Goal: Task Accomplishment & Management: Manage account settings

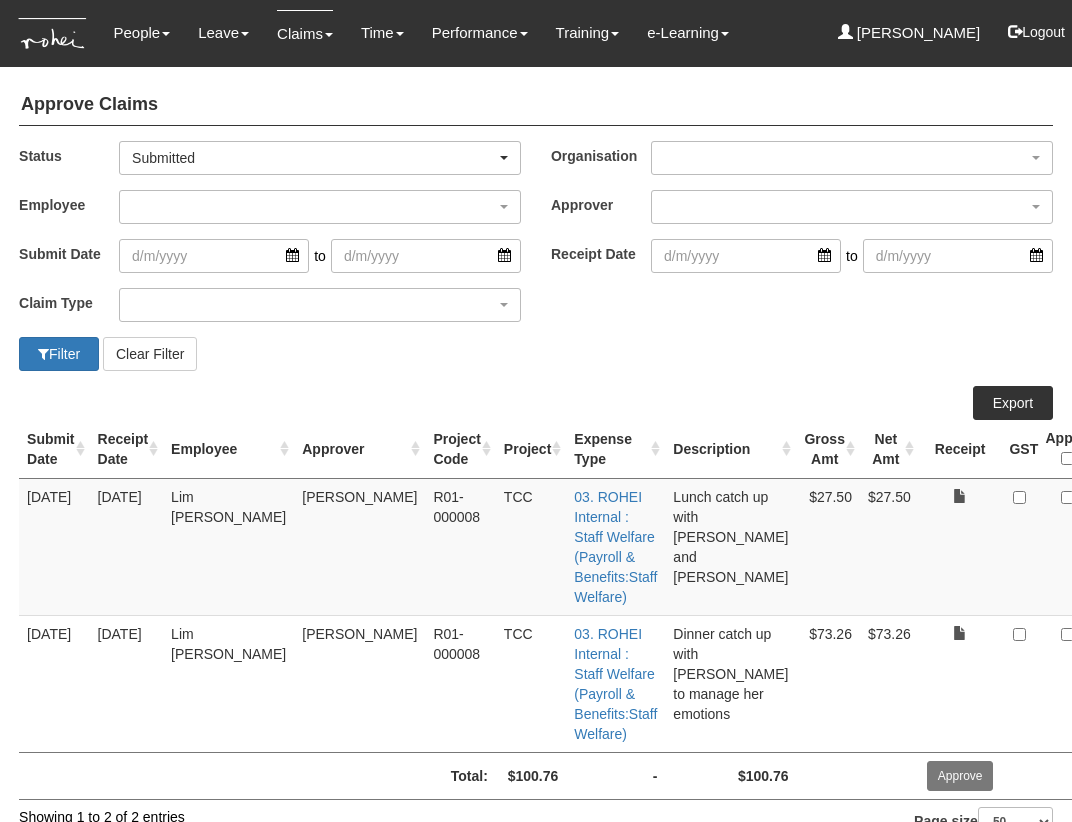
select select "50"
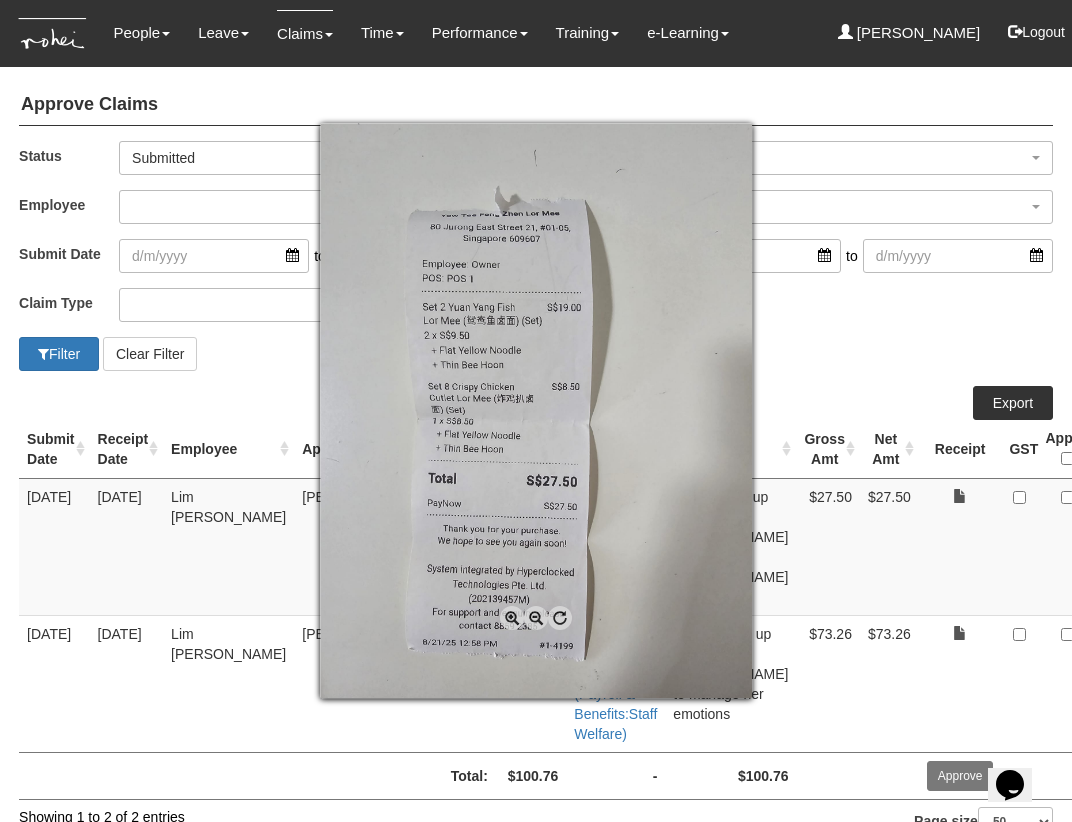
click at [841, 514] on div at bounding box center [536, 411] width 1072 height 822
click at [976, 498] on div at bounding box center [536, 411] width 1072 height 822
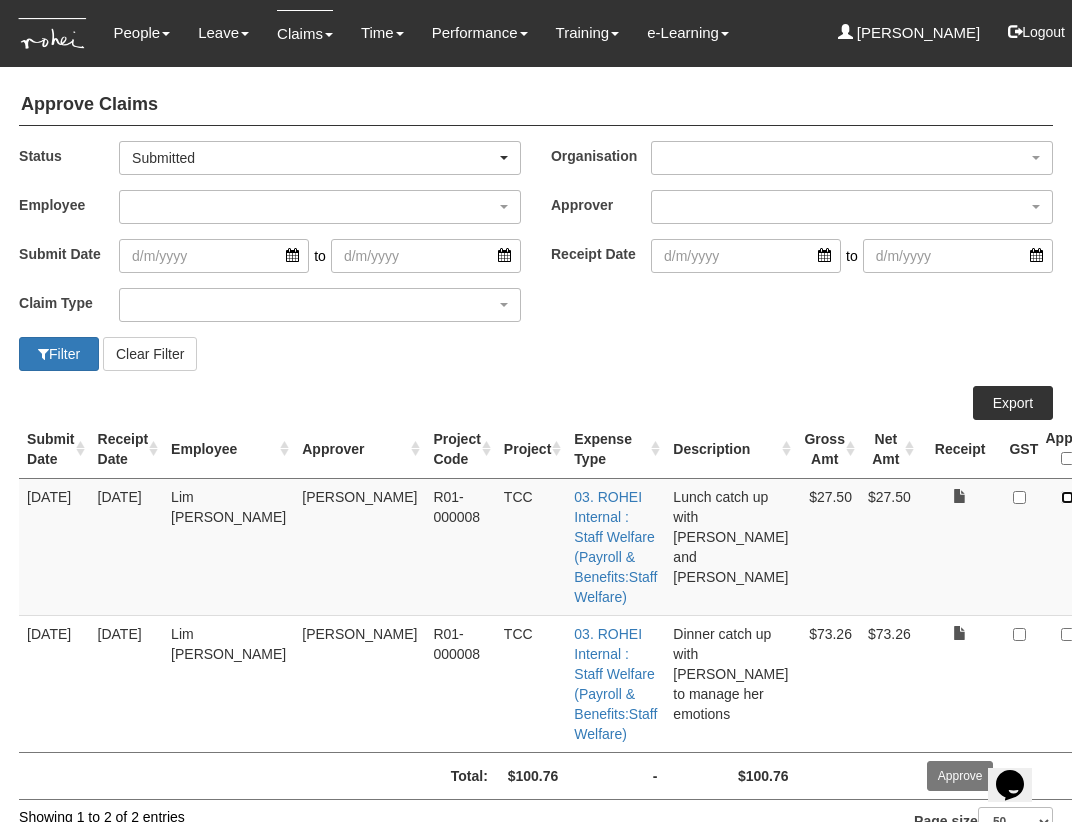
click at [1061, 497] on input "checkbox" at bounding box center [1067, 497] width 13 height 13
checkbox input "true"
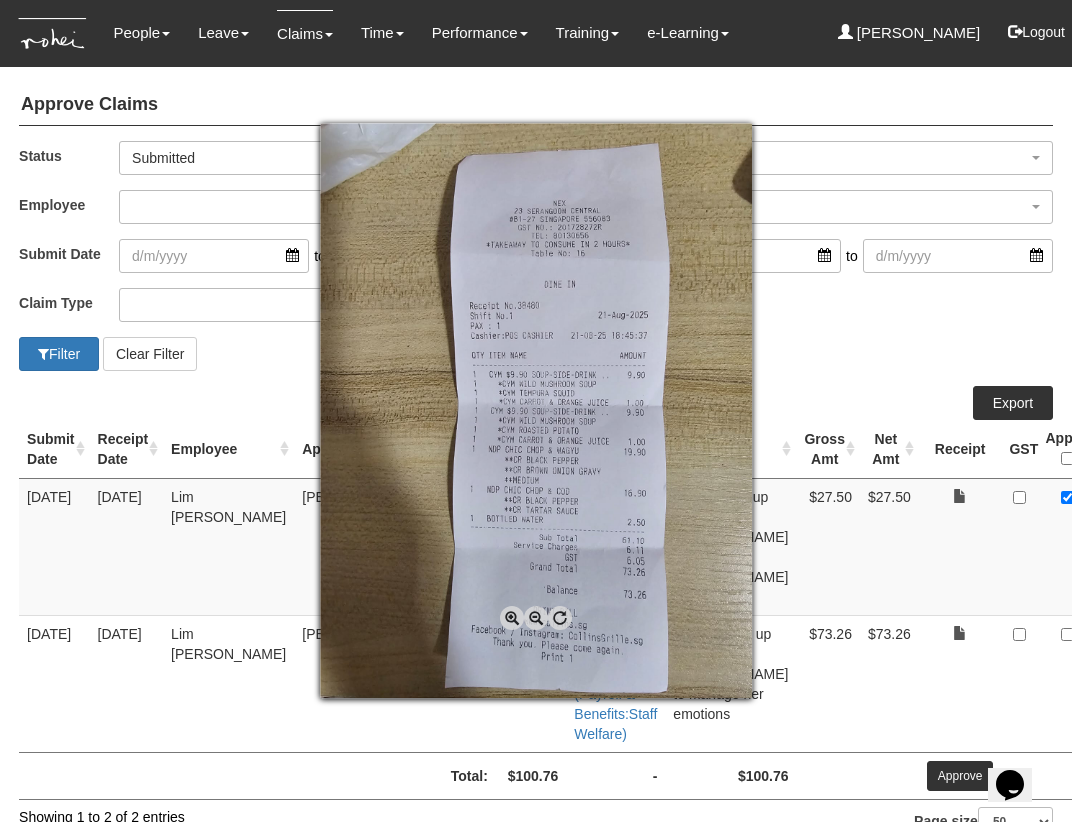
click at [929, 633] on div at bounding box center [536, 411] width 1072 height 822
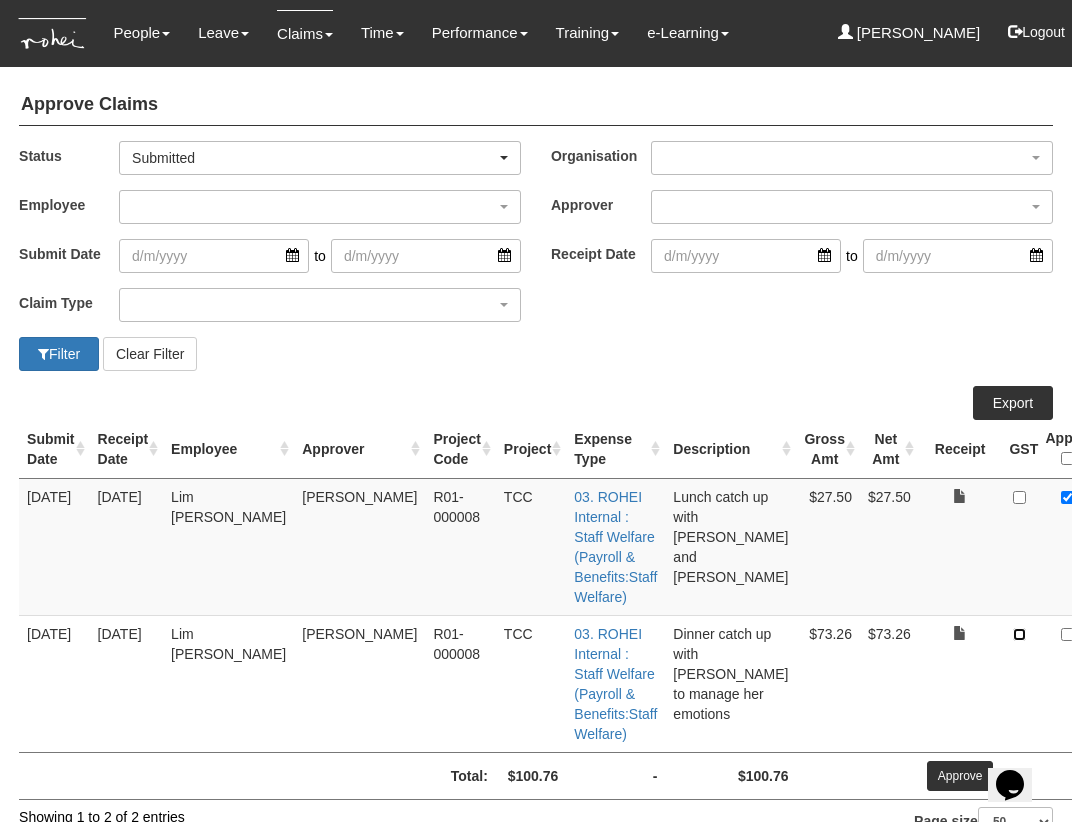
click at [1013, 636] on input "checkbox" at bounding box center [1019, 634] width 13 height 13
checkbox input "true"
click at [1061, 632] on input "checkbox" at bounding box center [1067, 634] width 13 height 13
checkbox input "true"
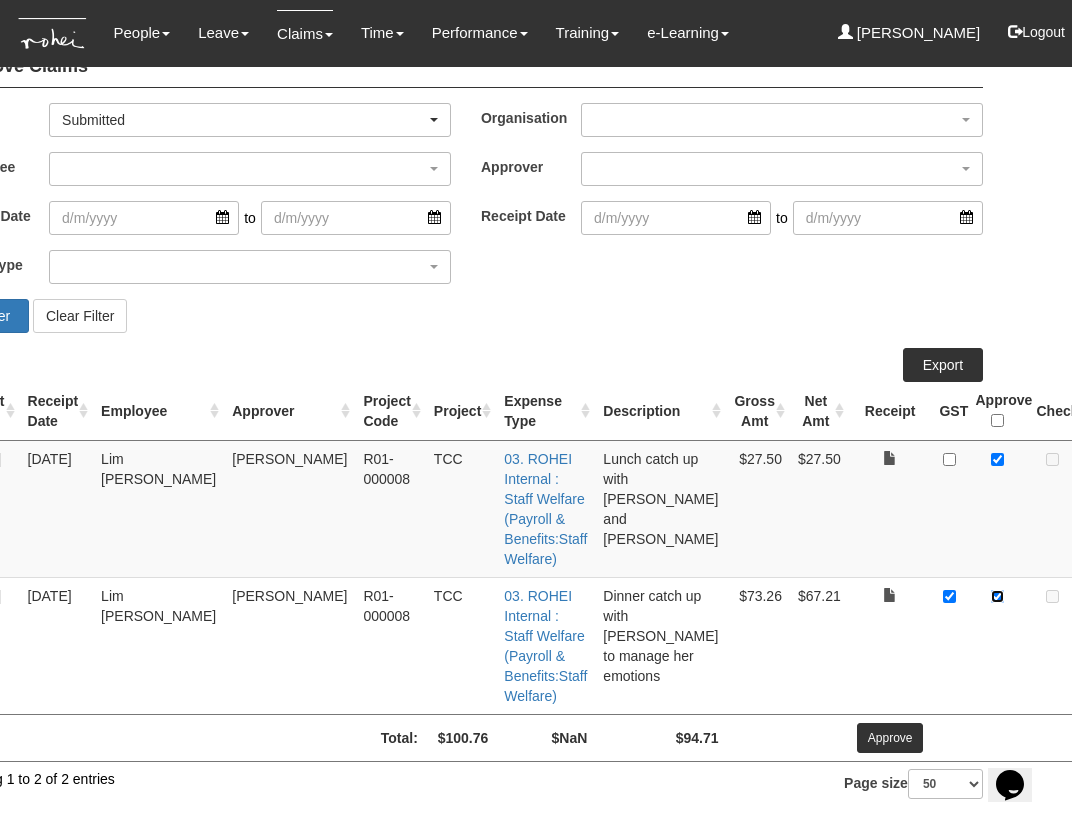
scroll to position [38, 125]
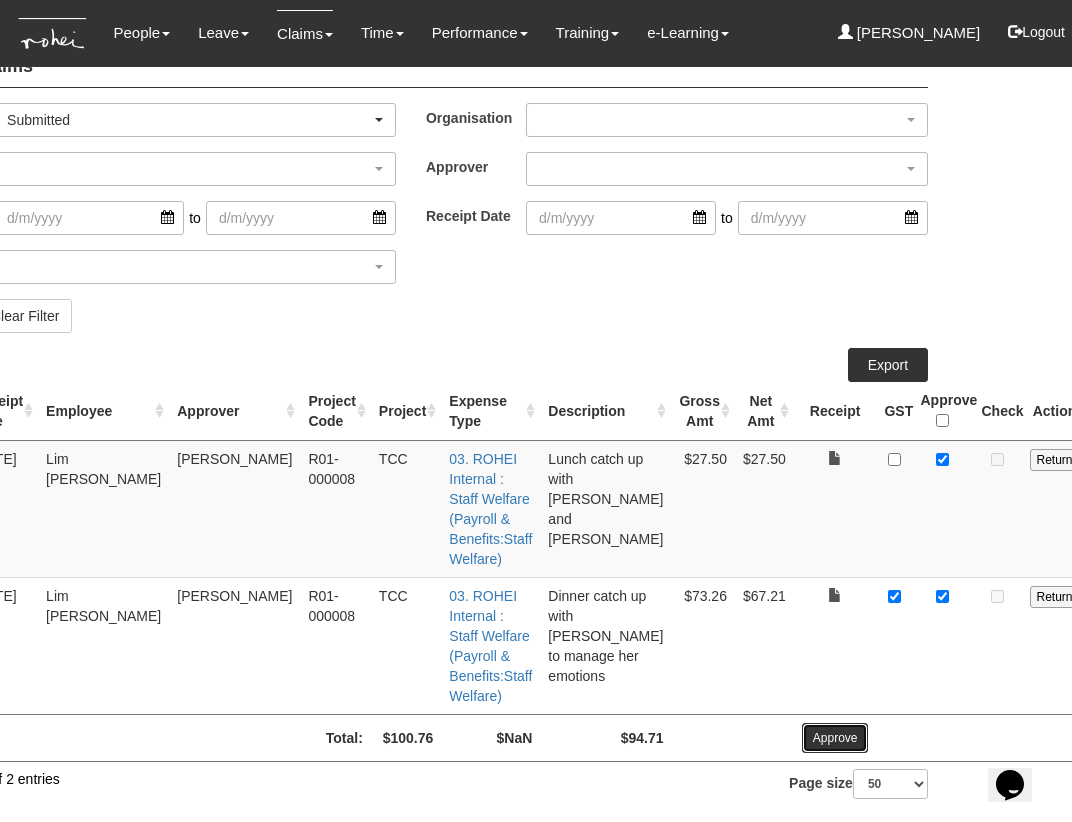
click at [802, 735] on input "Approve" at bounding box center [835, 738] width 67 height 30
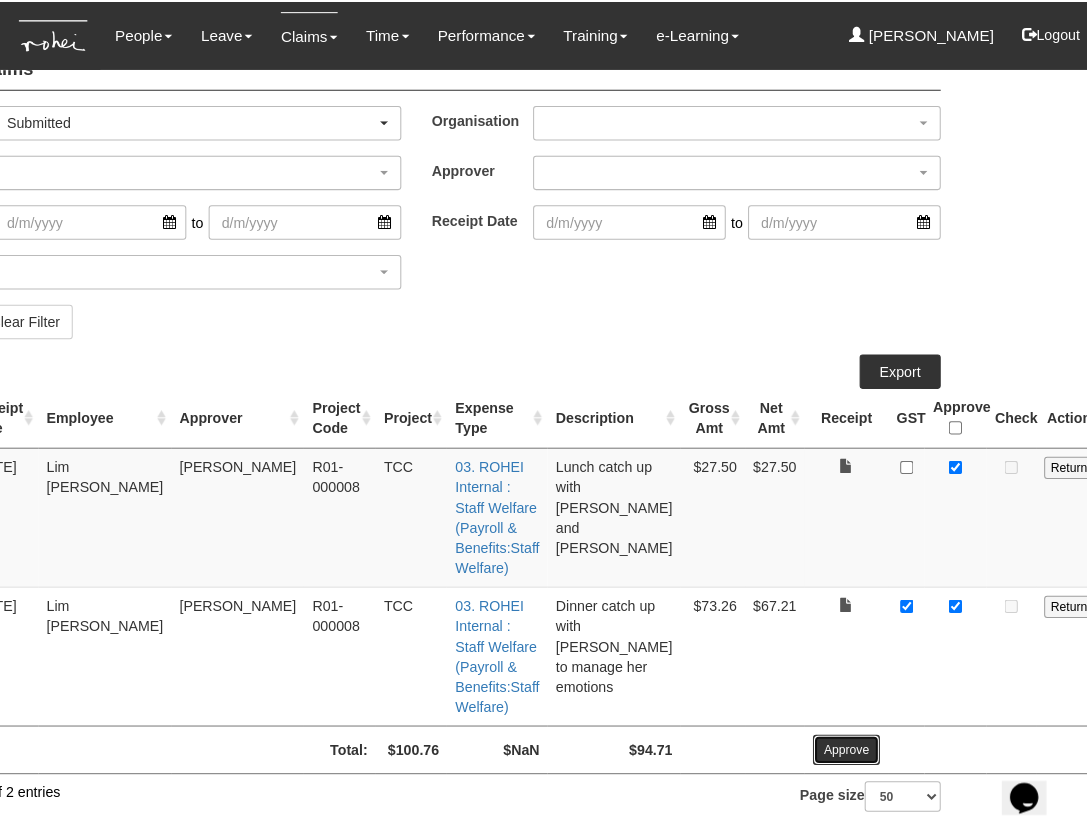
scroll to position [25, 110]
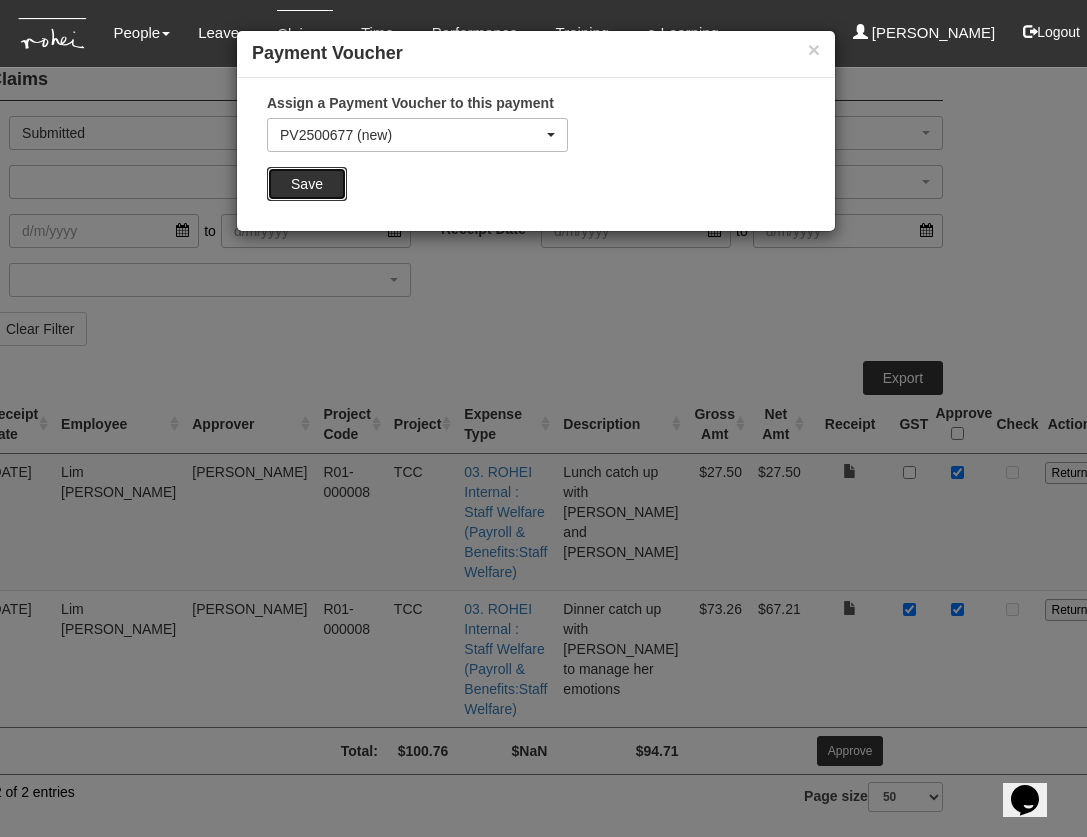
click at [304, 182] on input "Save" at bounding box center [307, 184] width 80 height 34
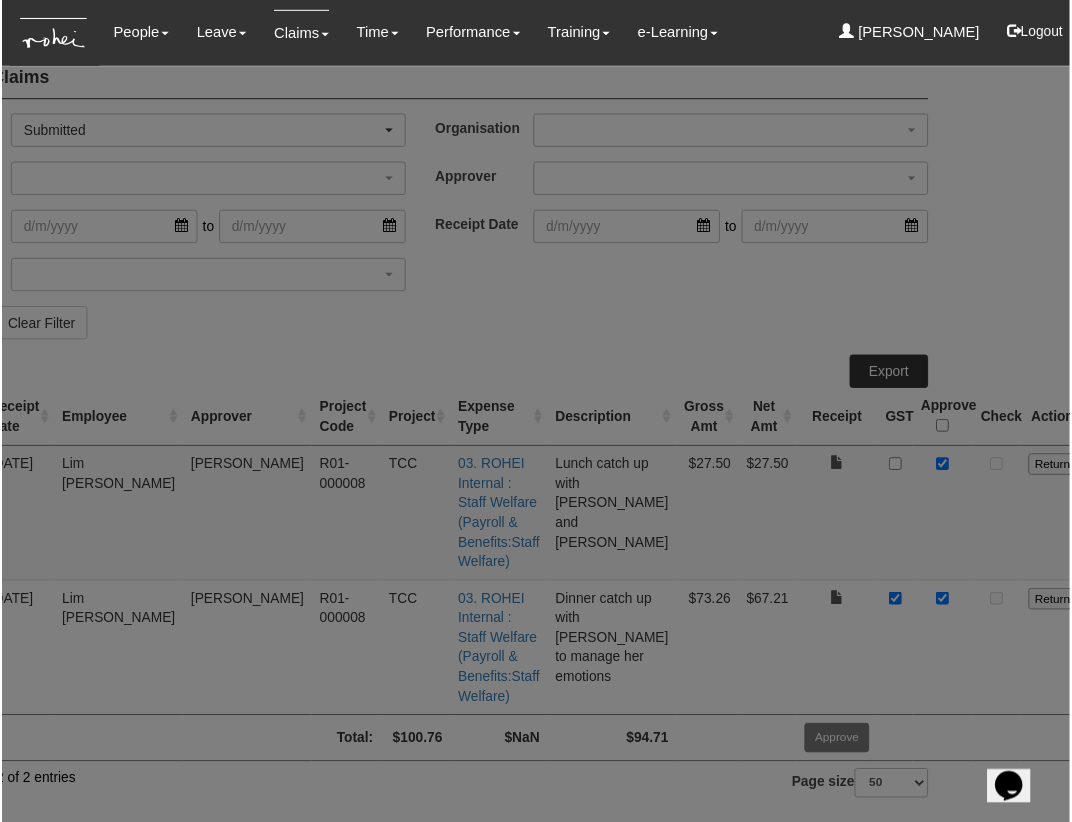
scroll to position [25, 106]
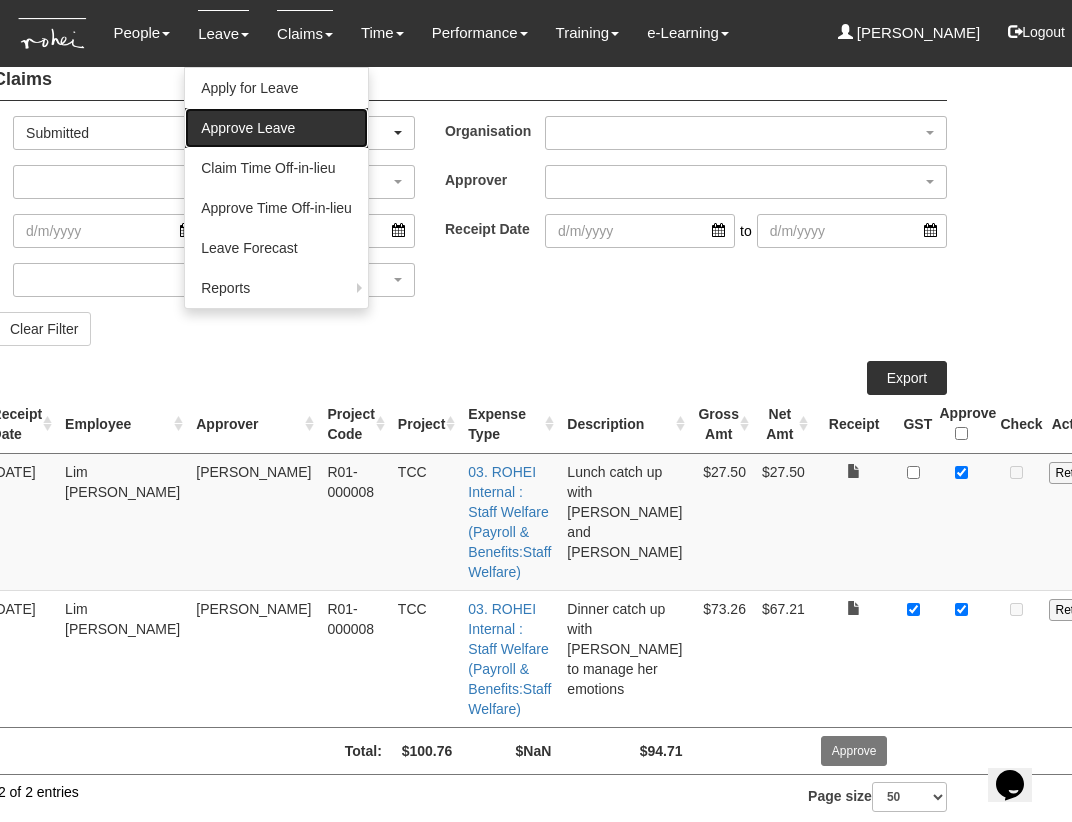
click at [222, 125] on link "Approve Leave" at bounding box center [276, 128] width 183 height 40
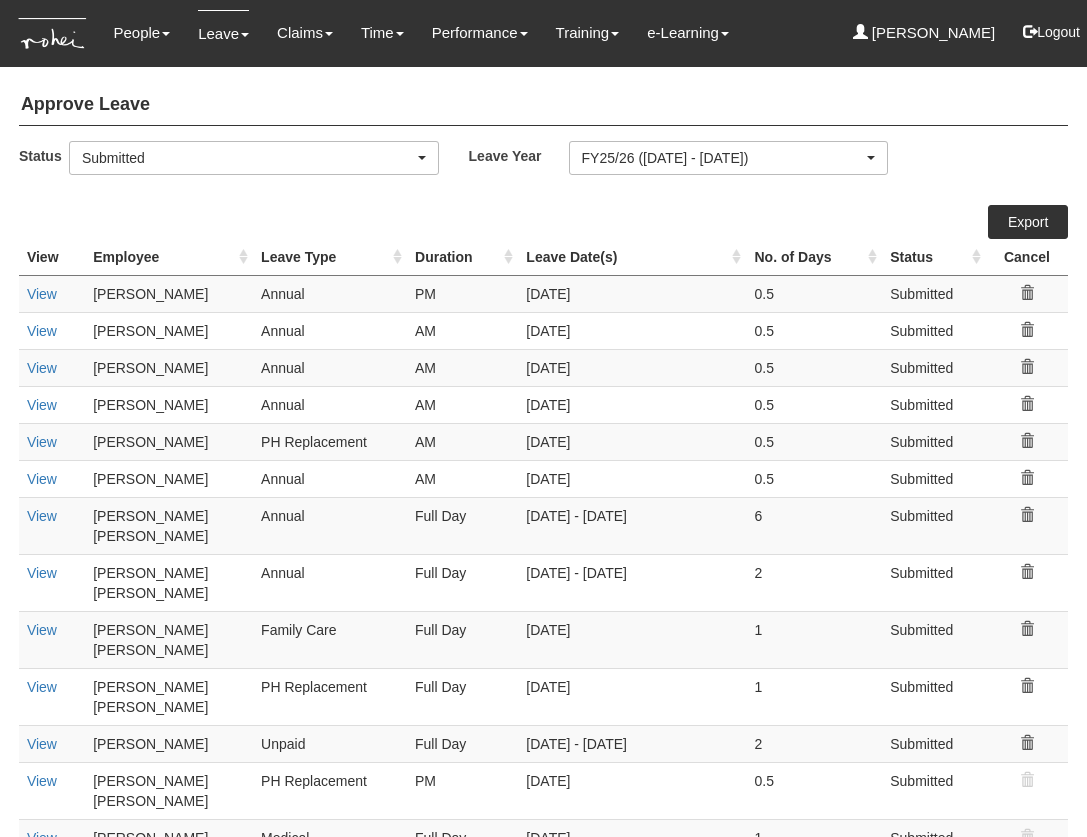
select select "50"
click at [39, 830] on link "View" at bounding box center [42, 838] width 30 height 16
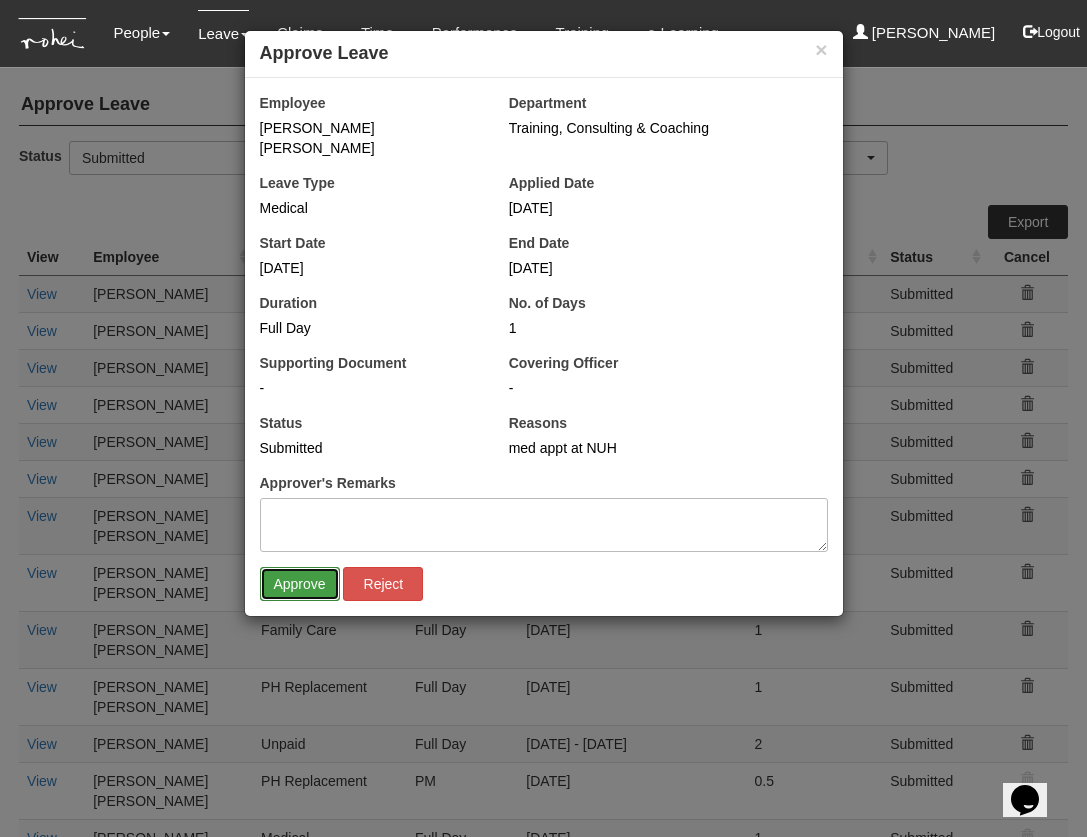
click at [302, 567] on input "Approve" at bounding box center [300, 584] width 80 height 34
select select "50"
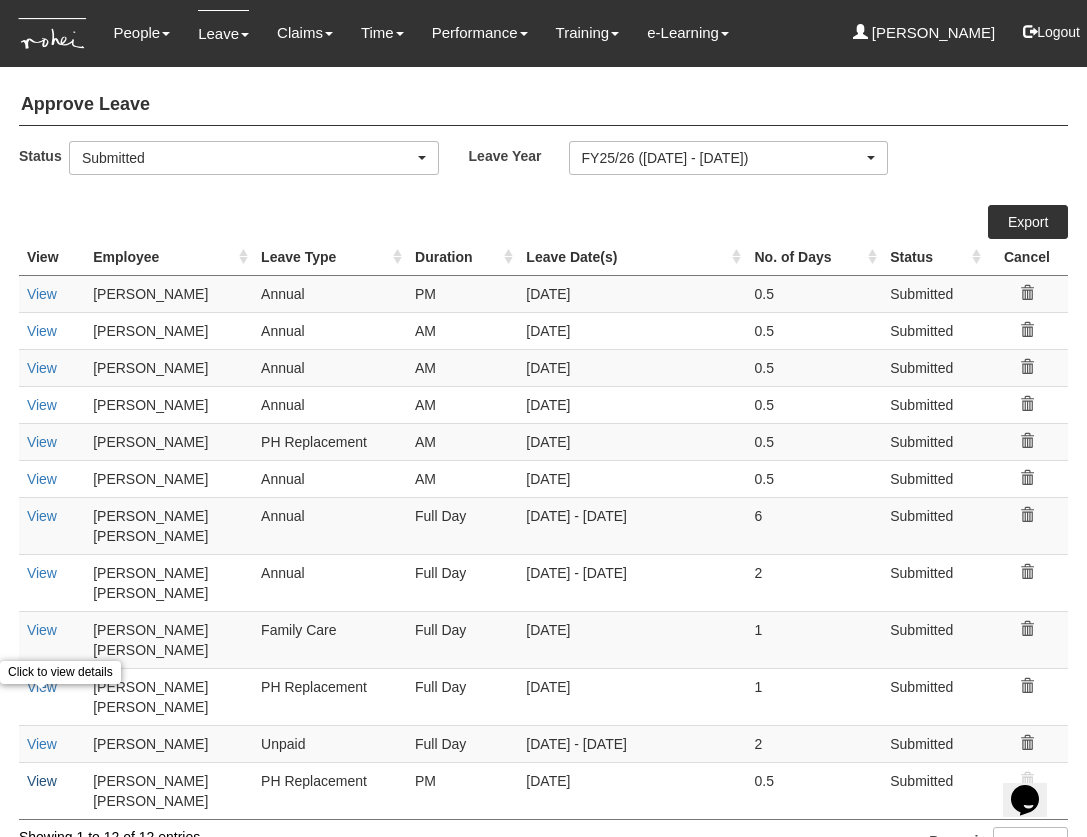
click at [44, 773] on link "View" at bounding box center [42, 781] width 30 height 16
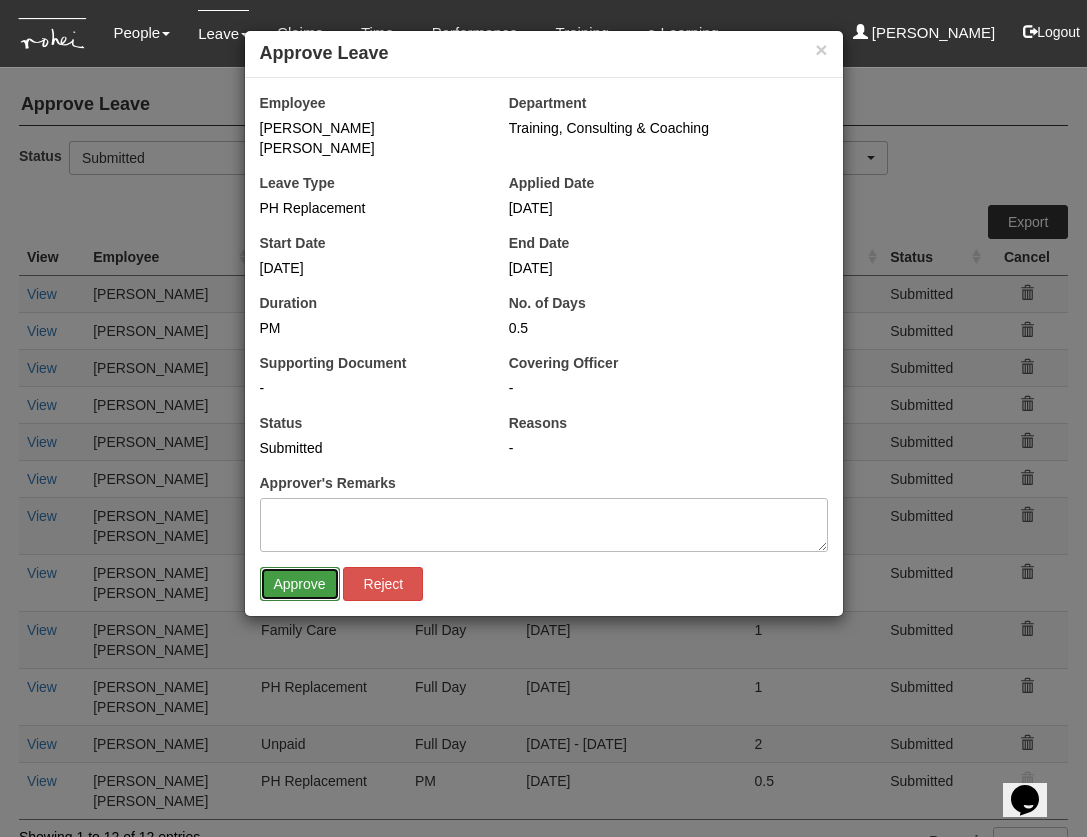
click at [305, 567] on input "Approve" at bounding box center [300, 584] width 80 height 34
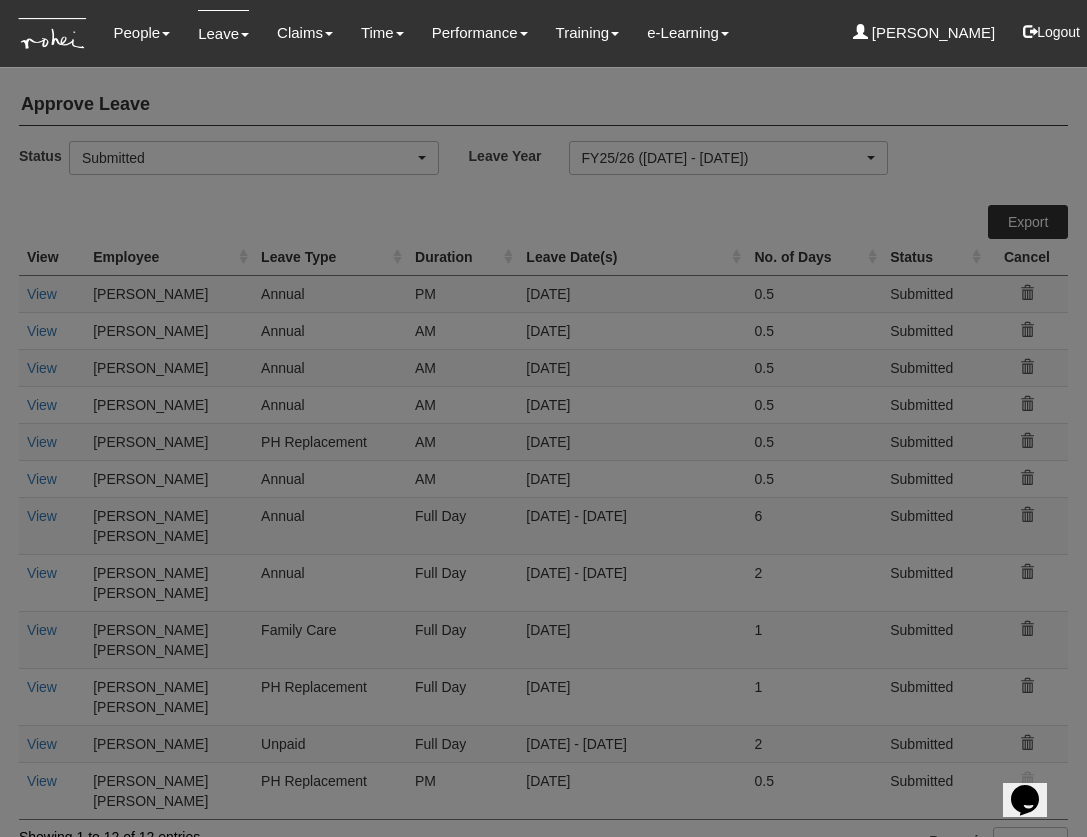
select select "50"
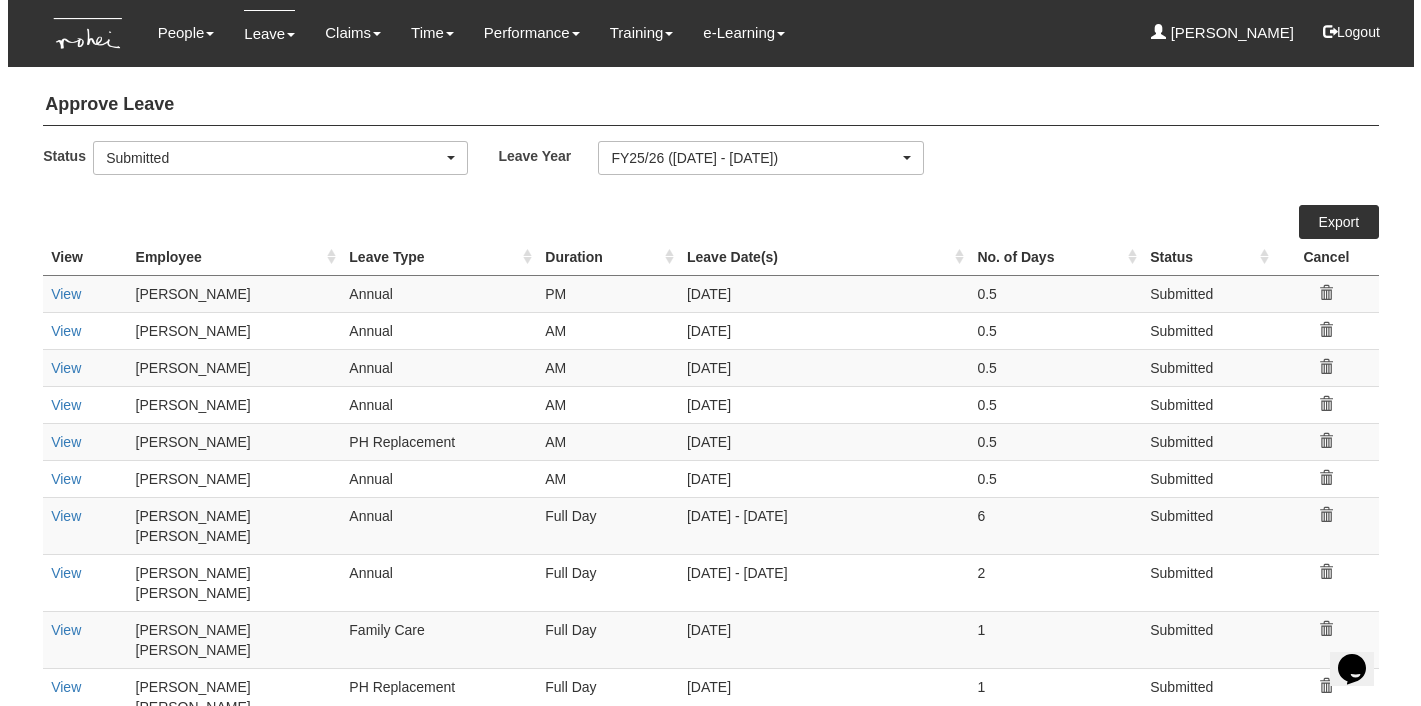
scroll to position [27, 0]
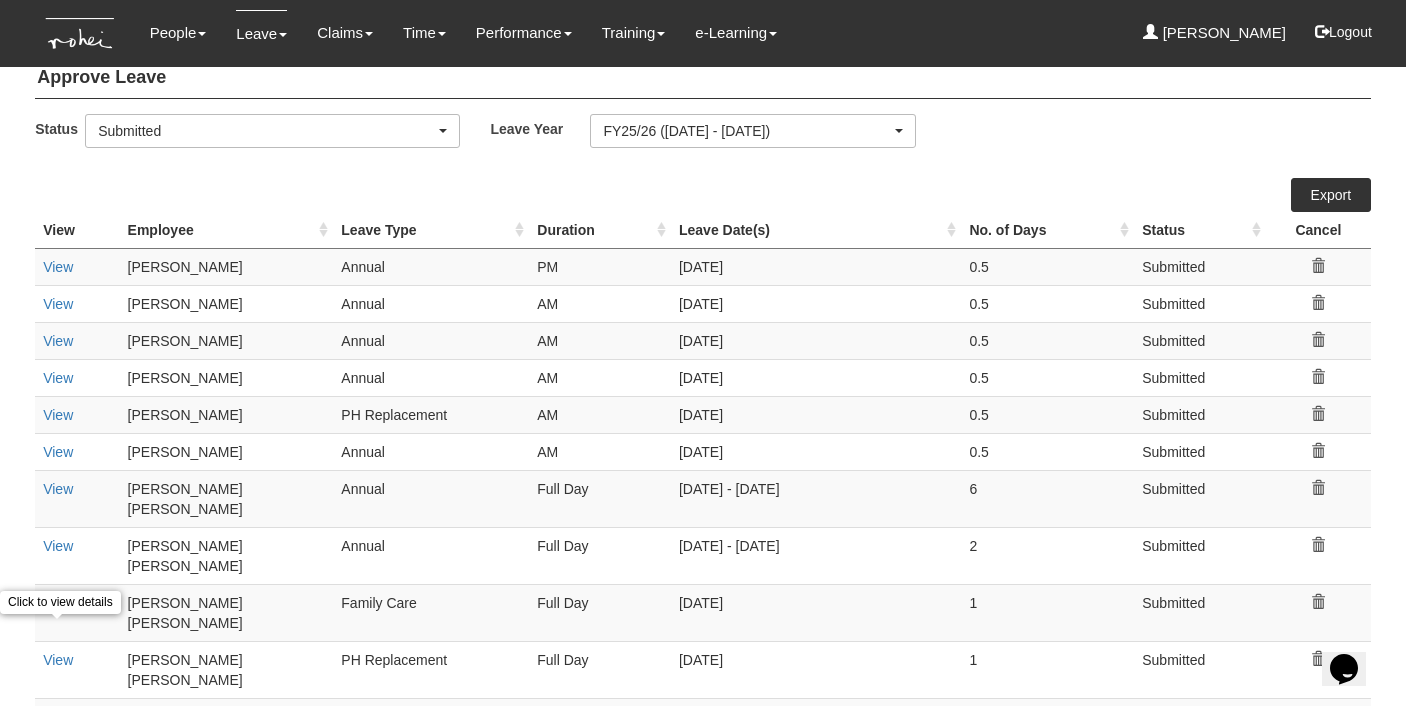
click at [55, 709] on link "View" at bounding box center [58, 717] width 30 height 16
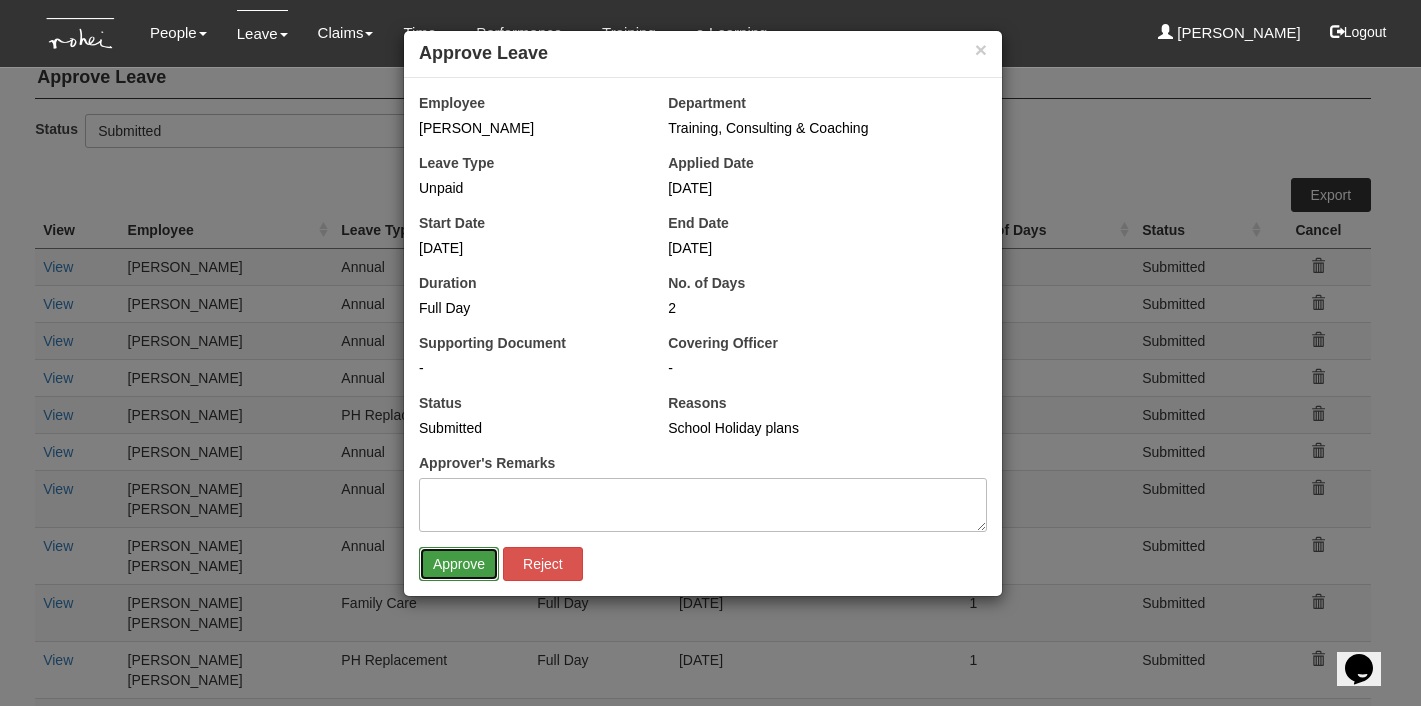
click at [441, 554] on input "Approve" at bounding box center [459, 564] width 80 height 34
select select "50"
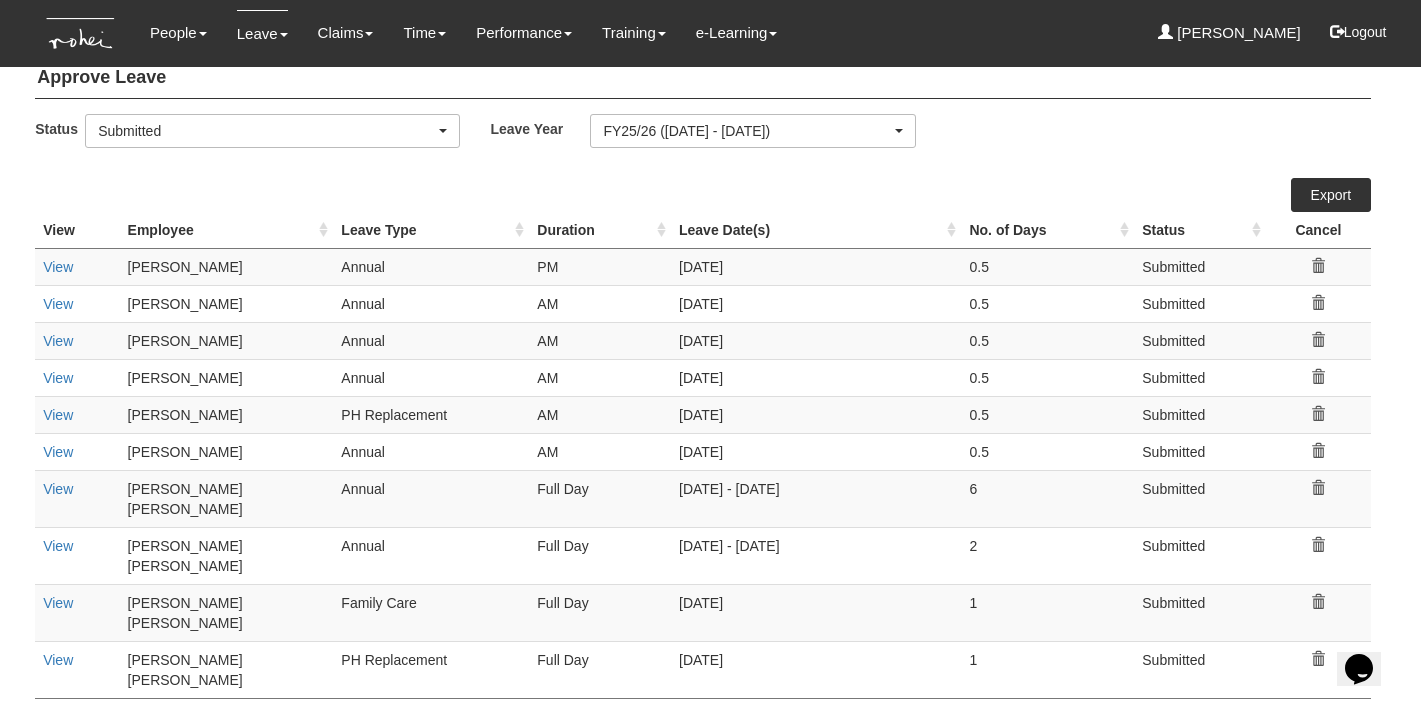
scroll to position [0, 0]
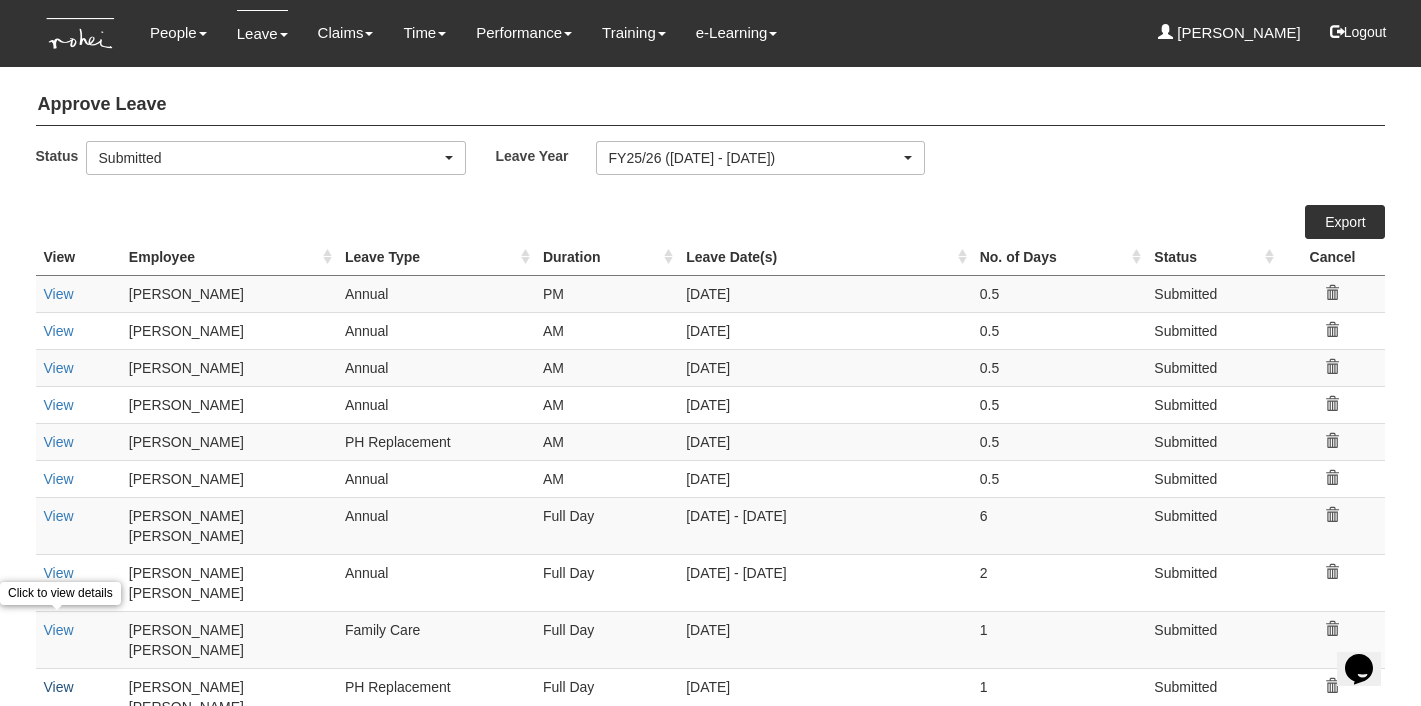
click at [55, 679] on link "View" at bounding box center [59, 687] width 30 height 16
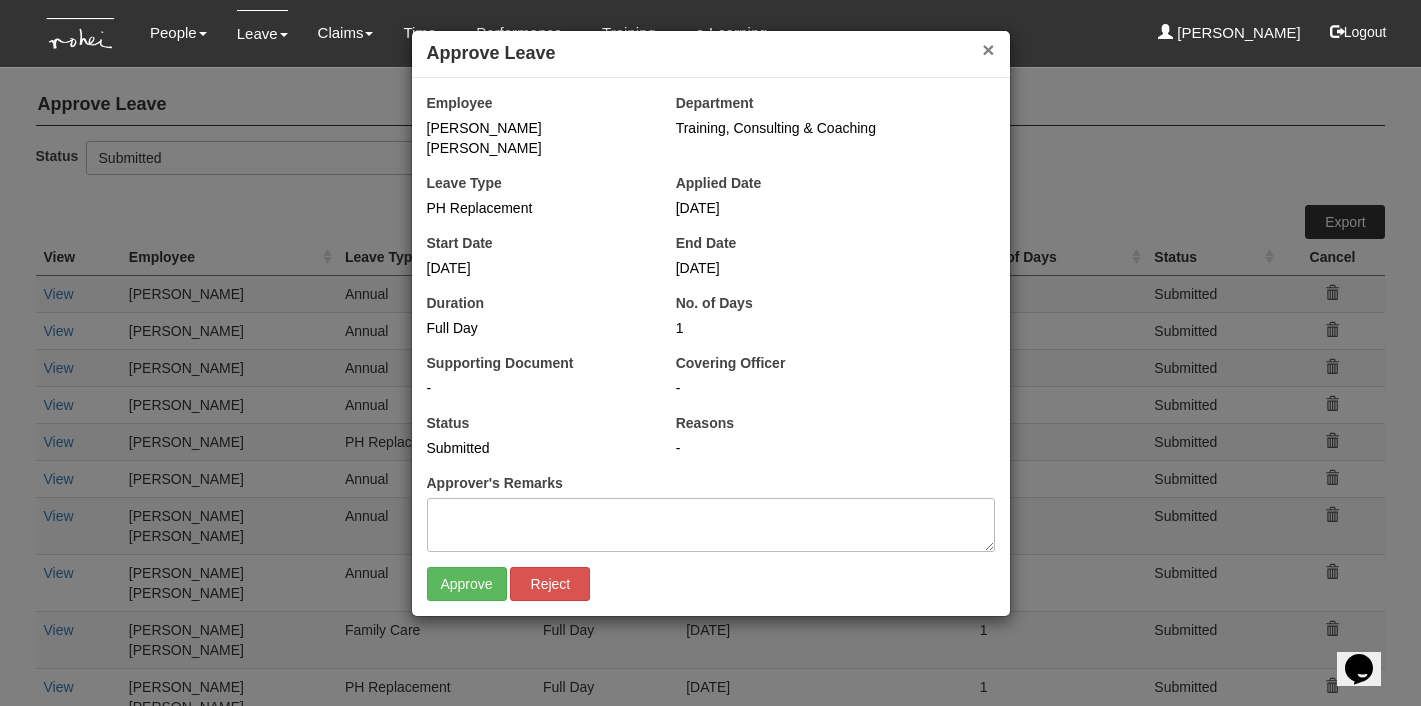
click at [983, 48] on button "×" at bounding box center [988, 49] width 12 height 21
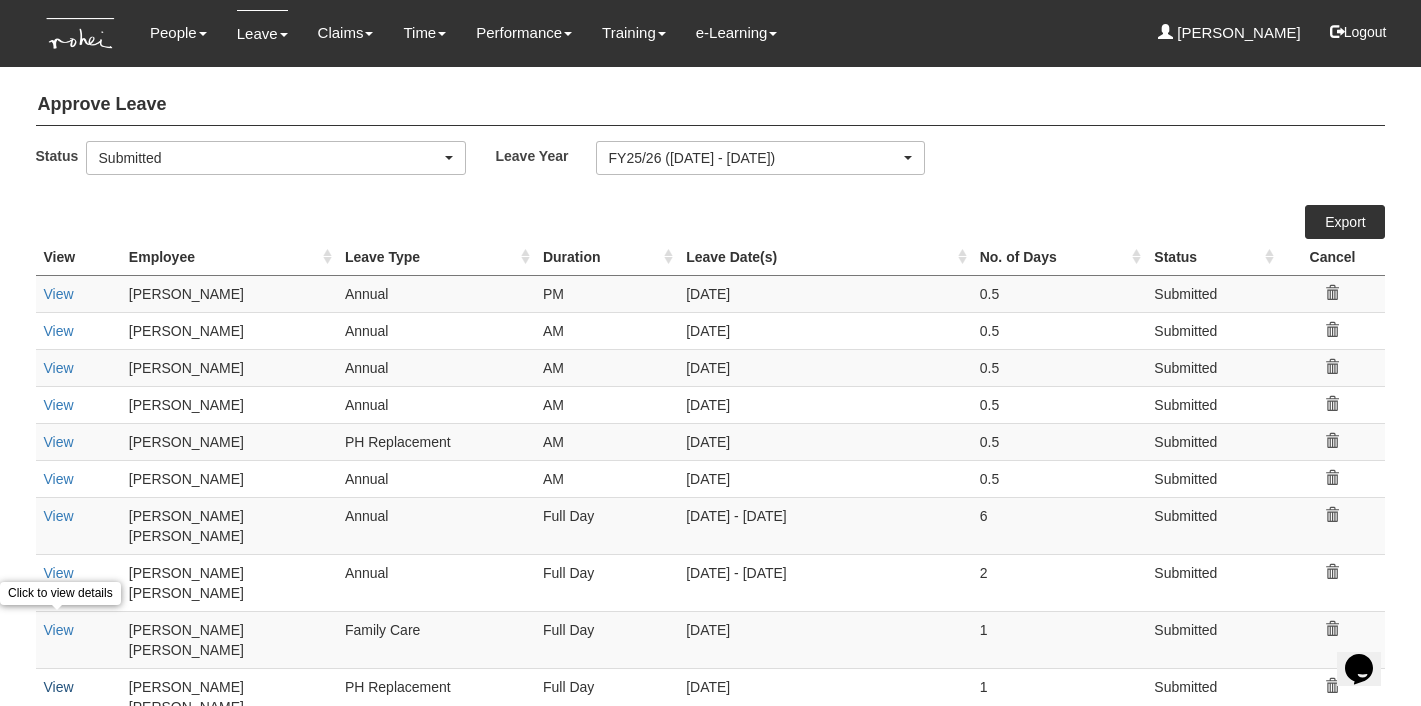
click at [59, 679] on link "View" at bounding box center [59, 687] width 30 height 16
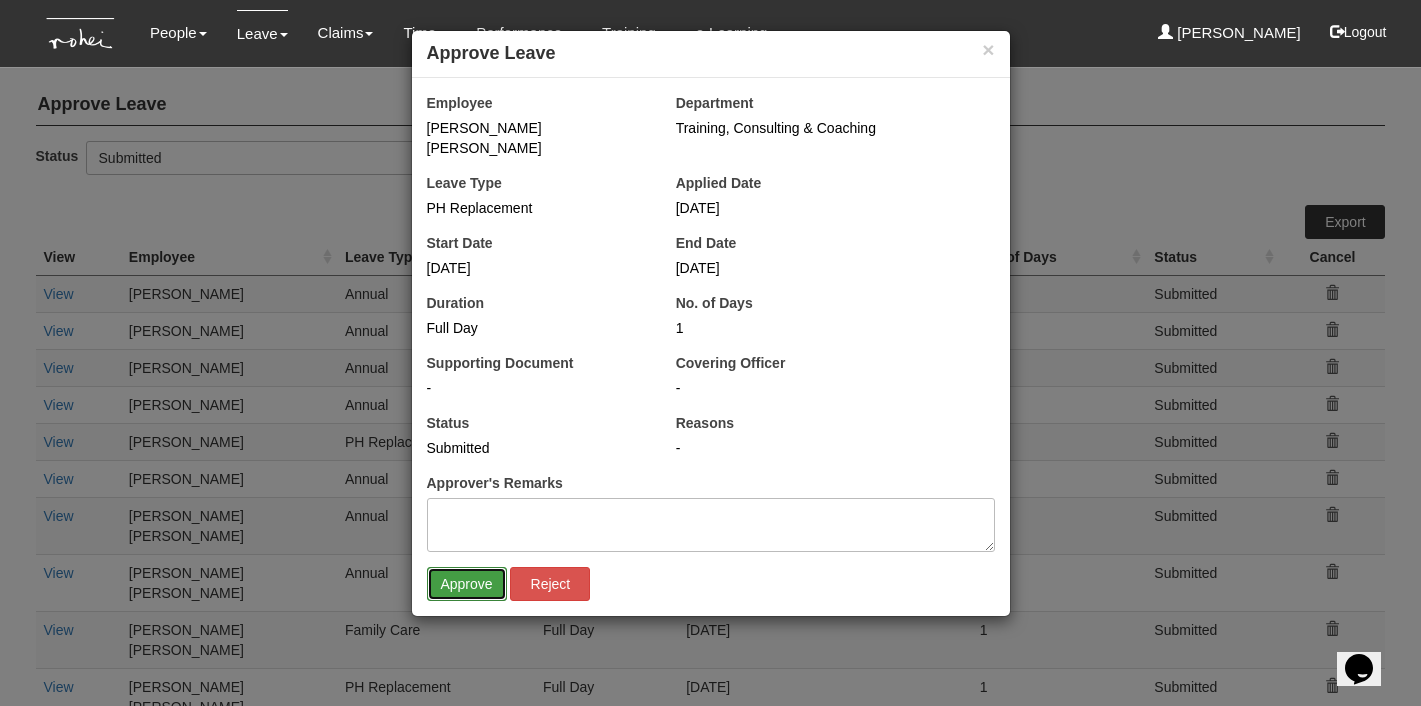
click at [453, 567] on input "Approve" at bounding box center [467, 584] width 80 height 34
select select "50"
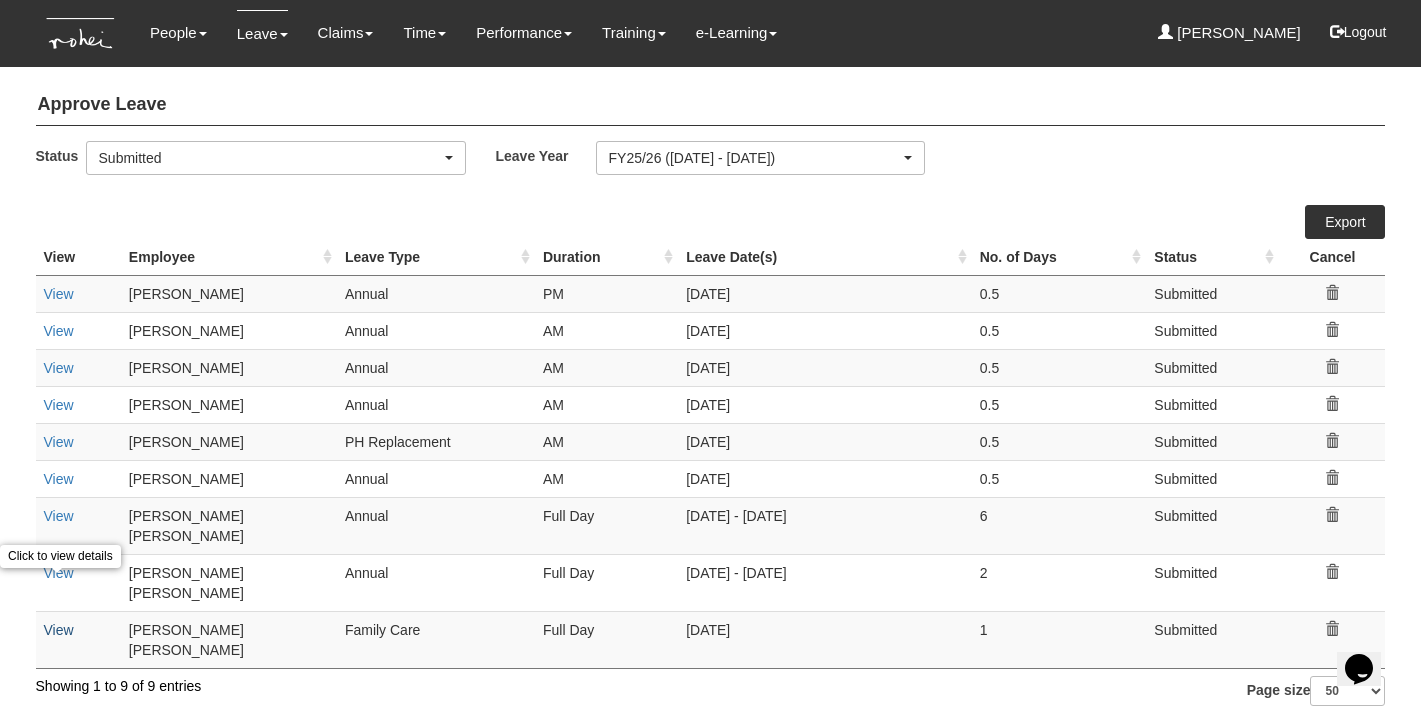
click at [64, 622] on link "View" at bounding box center [59, 630] width 30 height 16
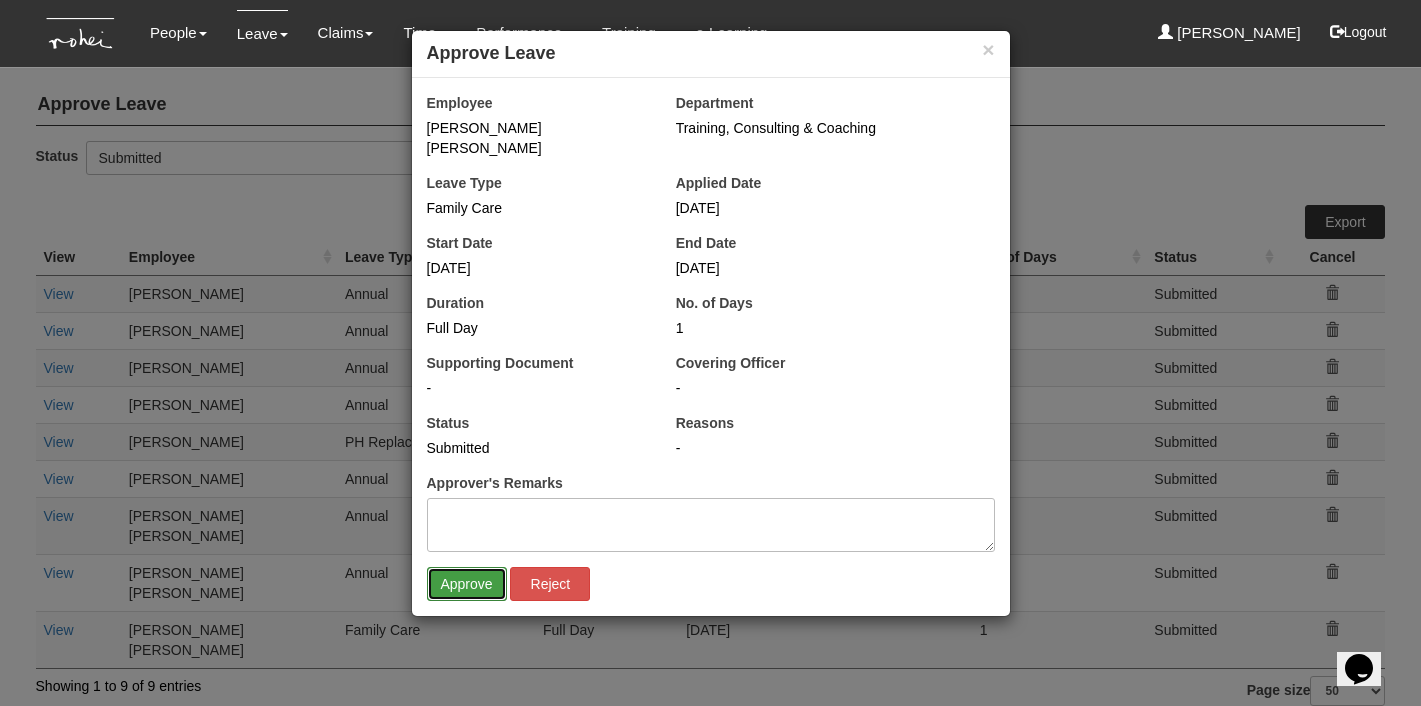
click at [466, 567] on input "Approve" at bounding box center [467, 584] width 80 height 34
select select "50"
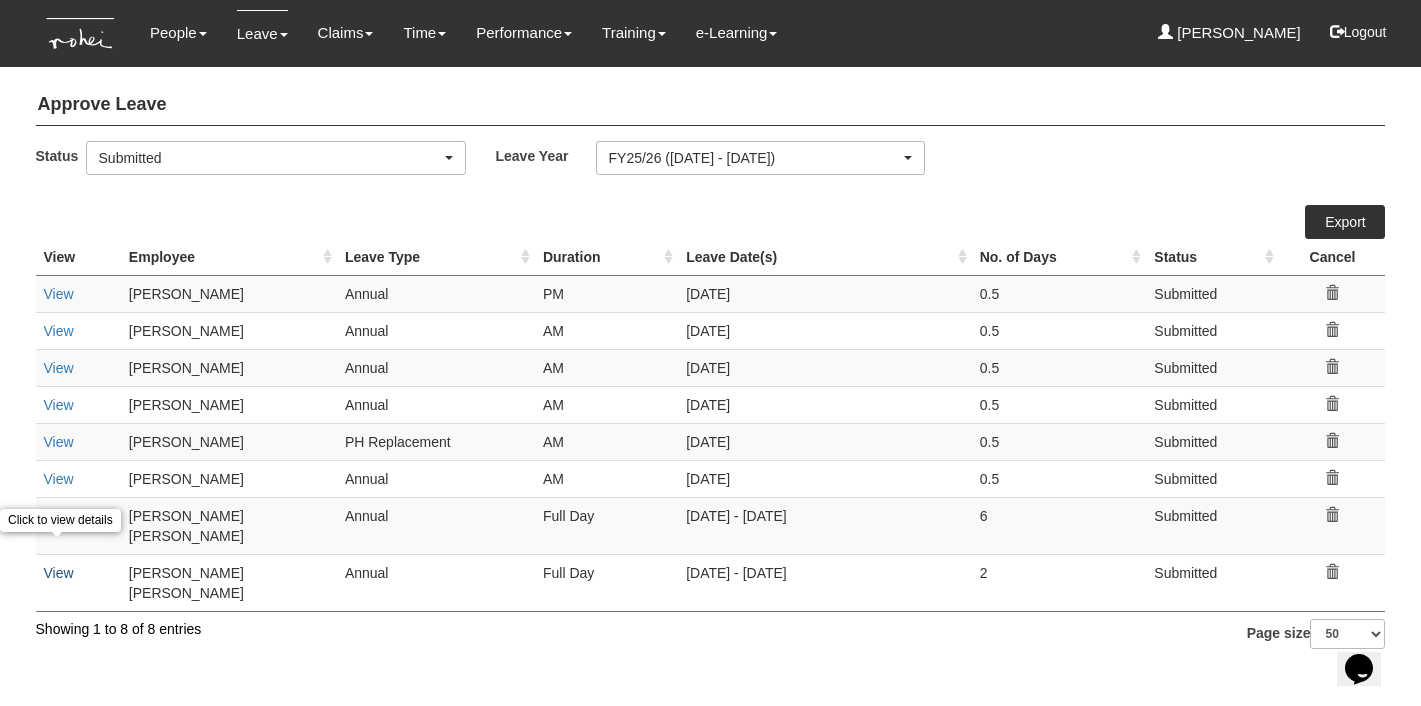
click at [50, 565] on link "View" at bounding box center [59, 573] width 30 height 16
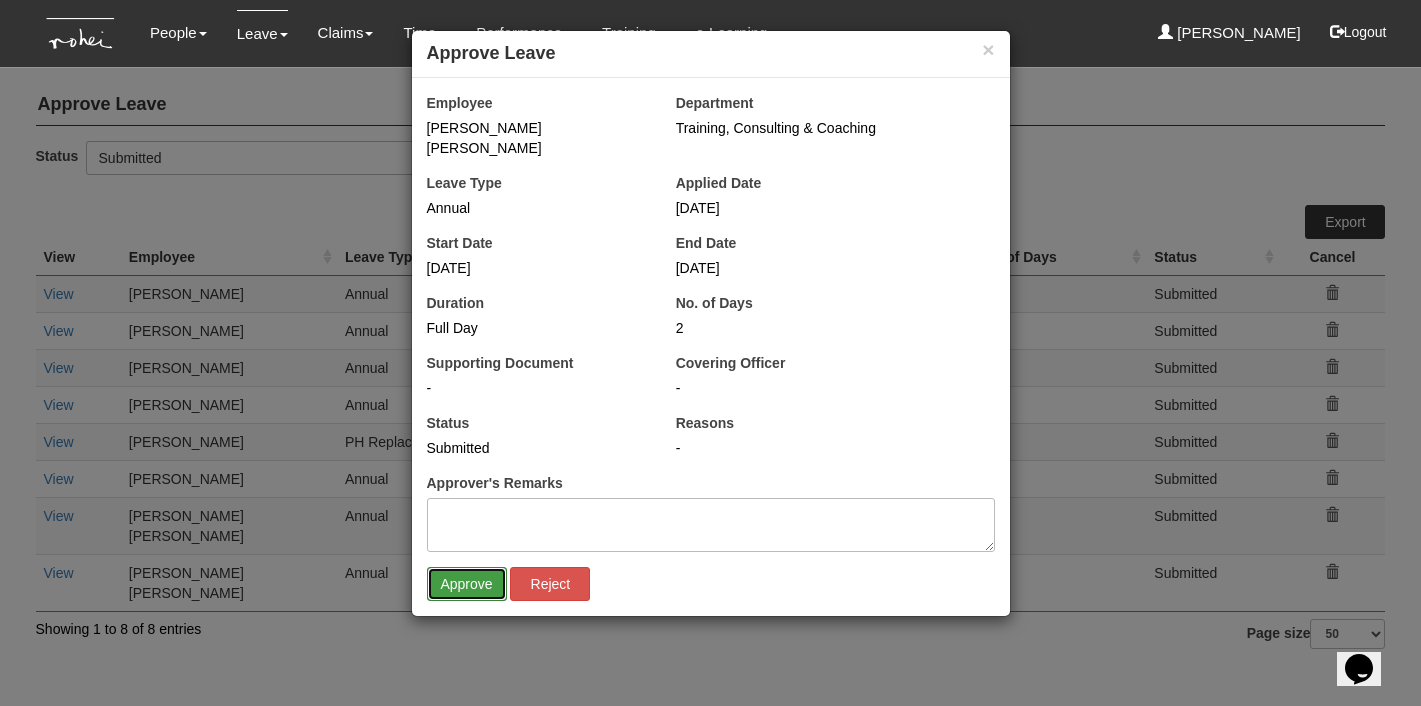
click at [473, 567] on input "Approve" at bounding box center [467, 584] width 80 height 34
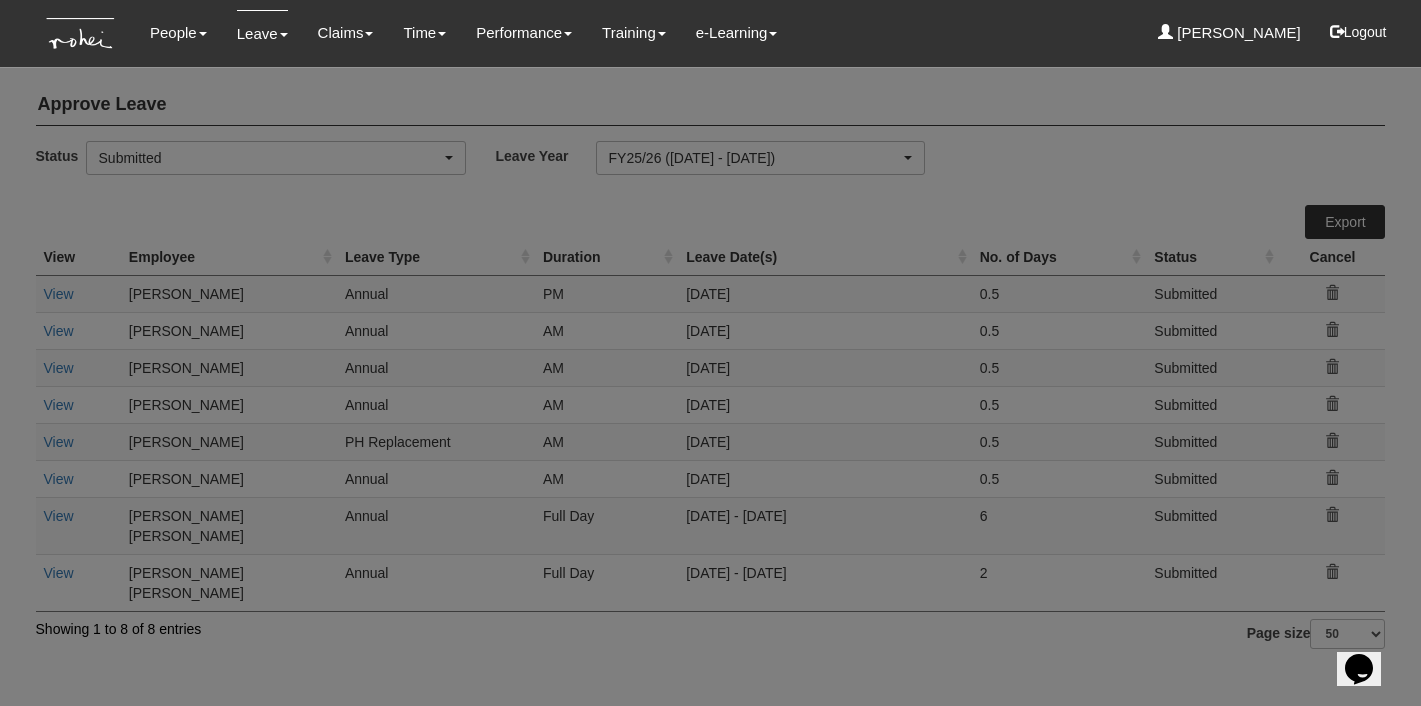
select select "50"
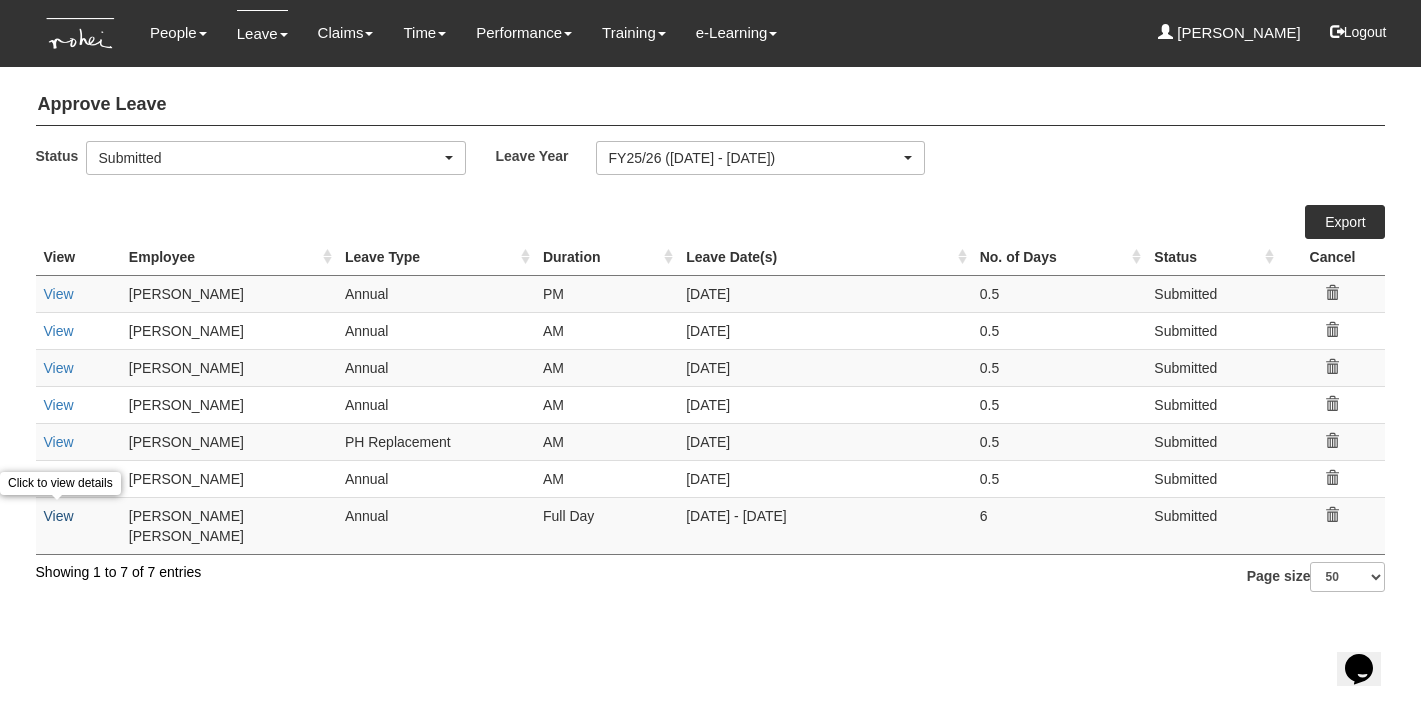
click at [65, 513] on link "View" at bounding box center [59, 516] width 30 height 16
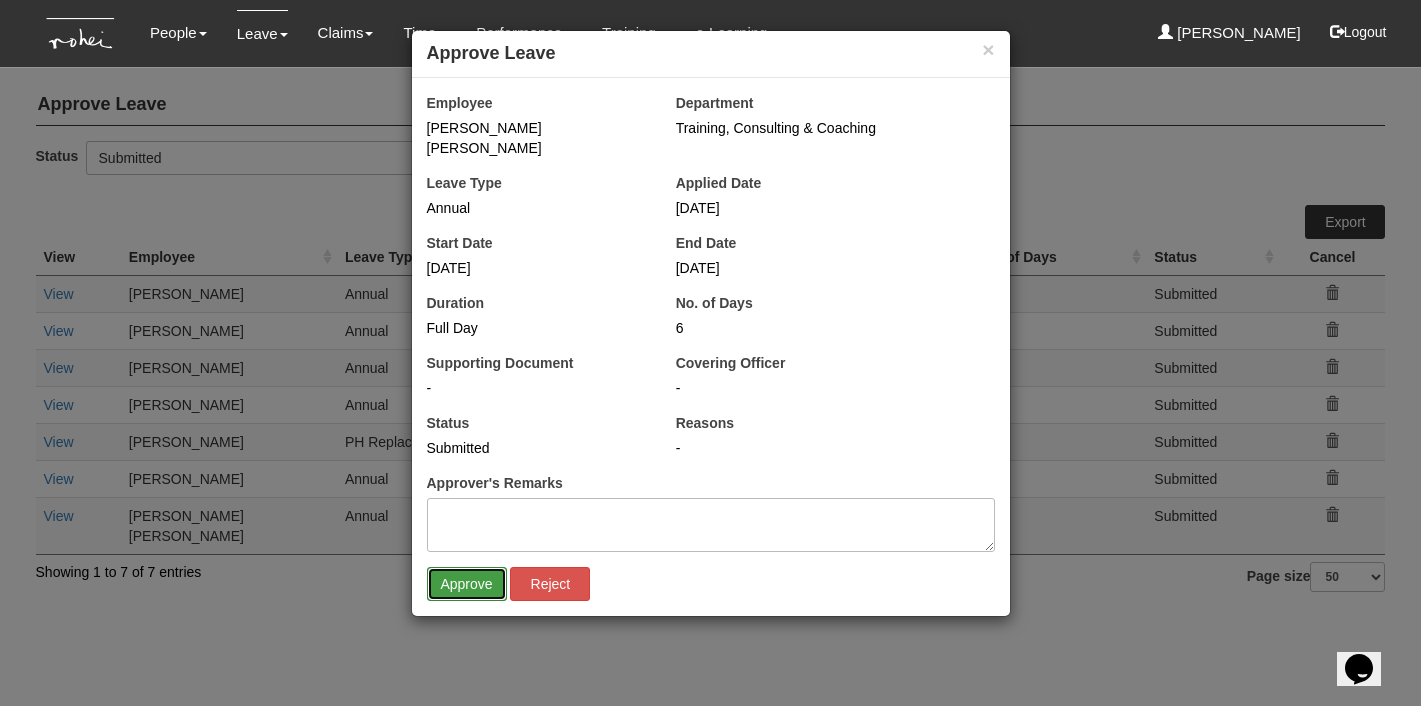
click at [457, 567] on input "Approve" at bounding box center [467, 584] width 80 height 34
select select "50"
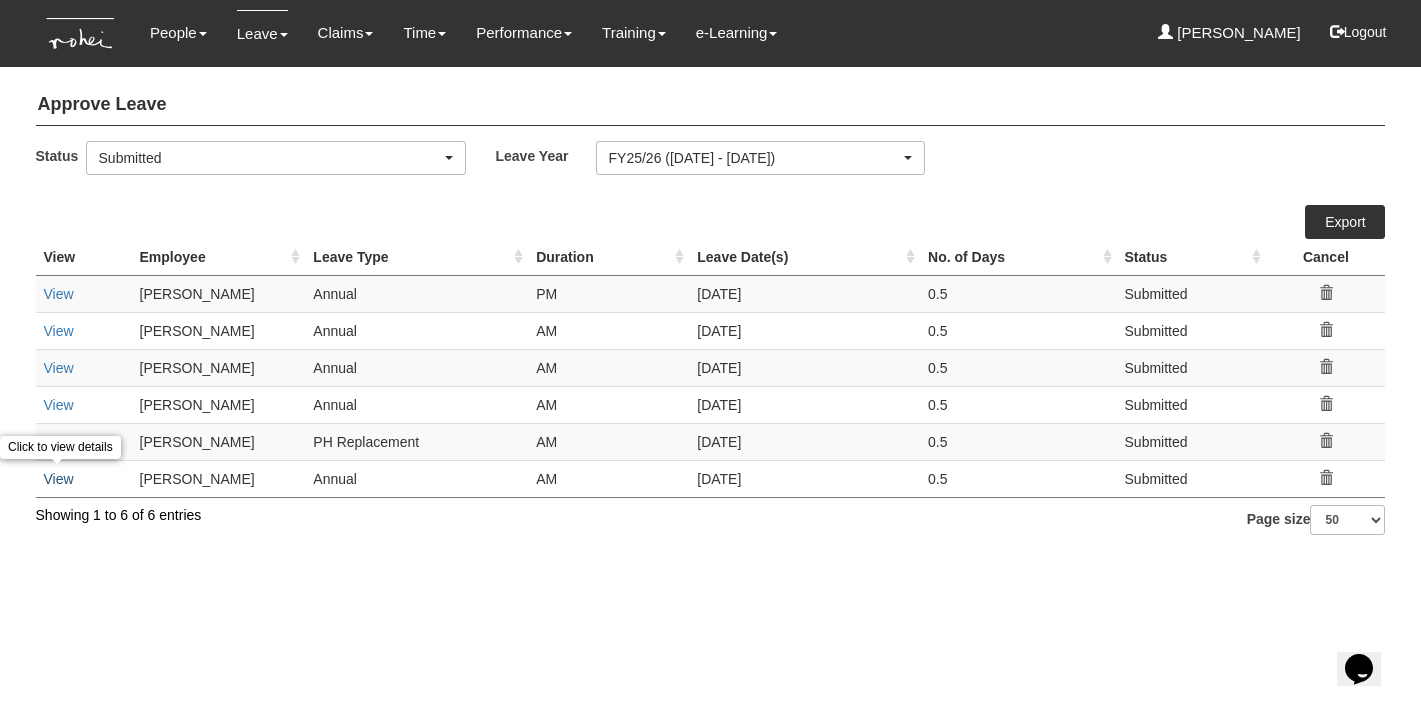
click at [60, 479] on link "View" at bounding box center [59, 479] width 30 height 16
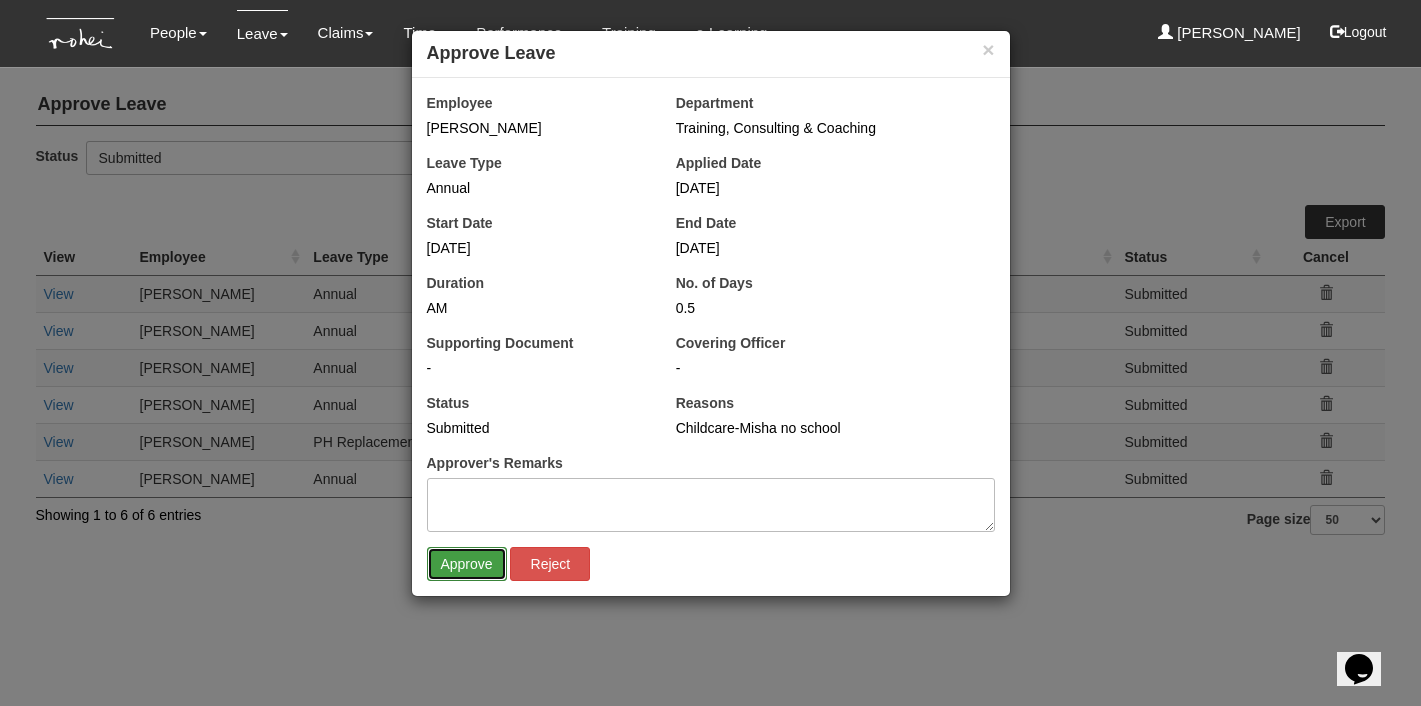
click at [452, 560] on input "Approve" at bounding box center [467, 564] width 80 height 34
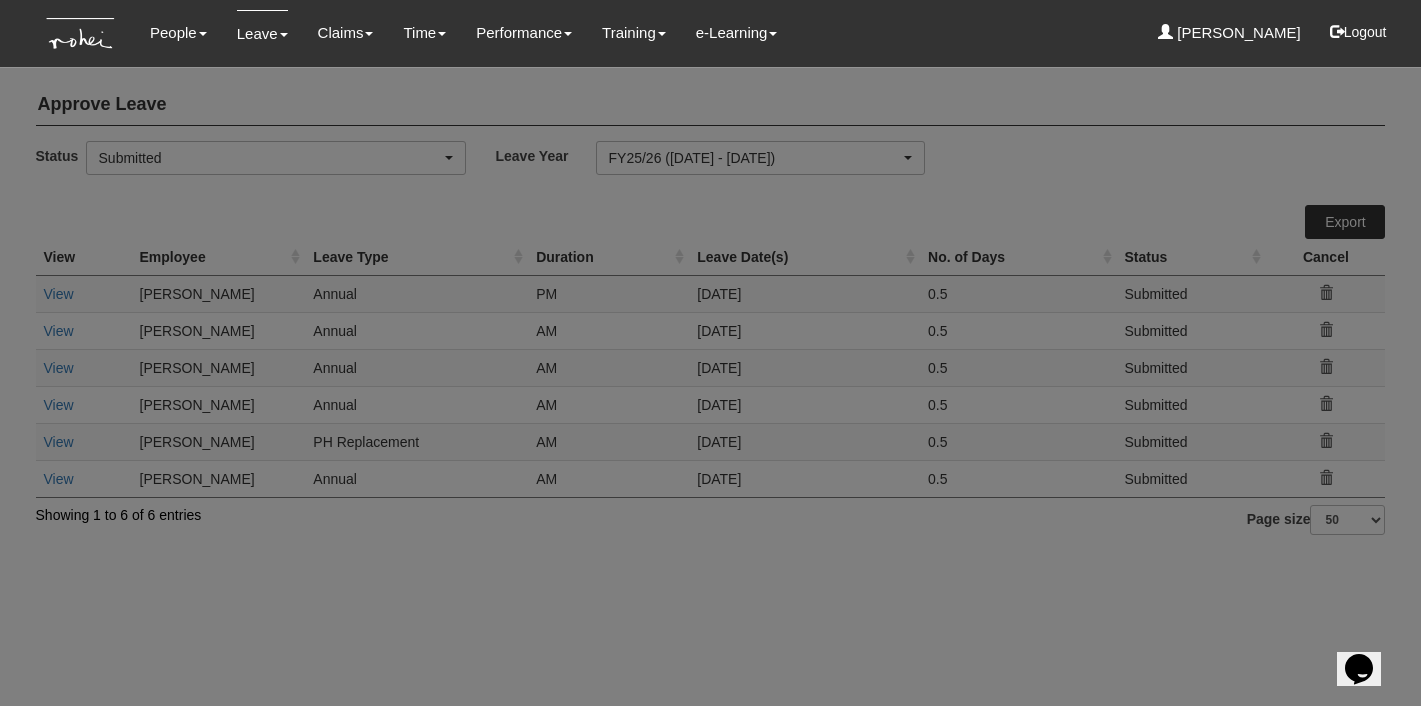
select select "50"
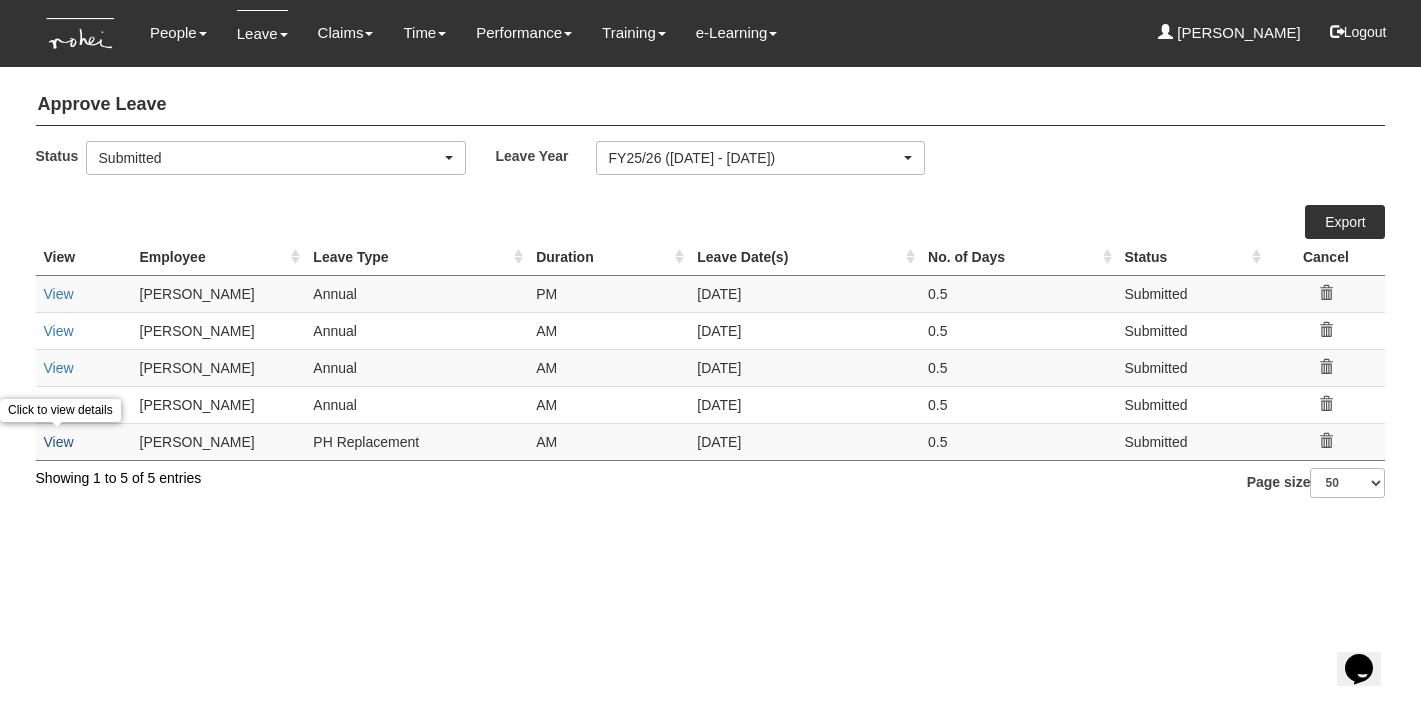
click at [60, 441] on link "View" at bounding box center [59, 442] width 30 height 16
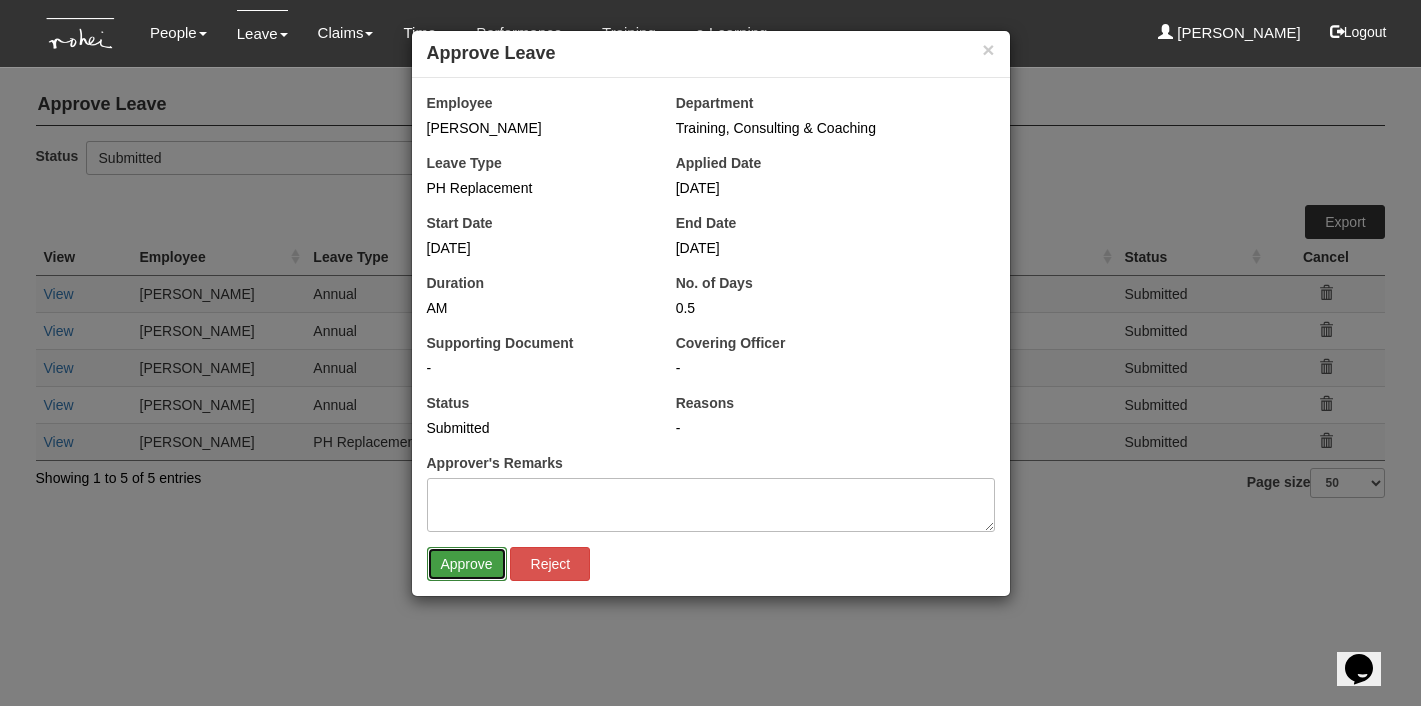
click at [470, 560] on input "Approve" at bounding box center [467, 564] width 80 height 34
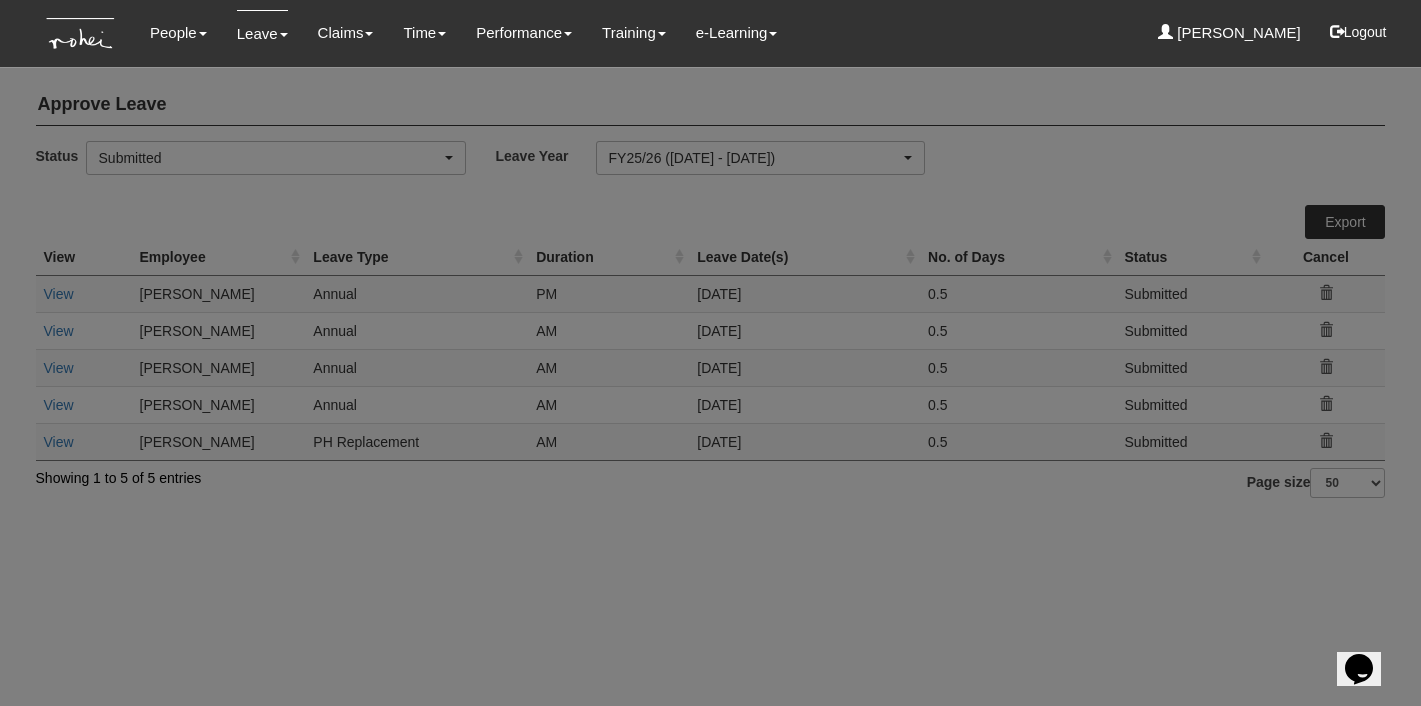
select select "50"
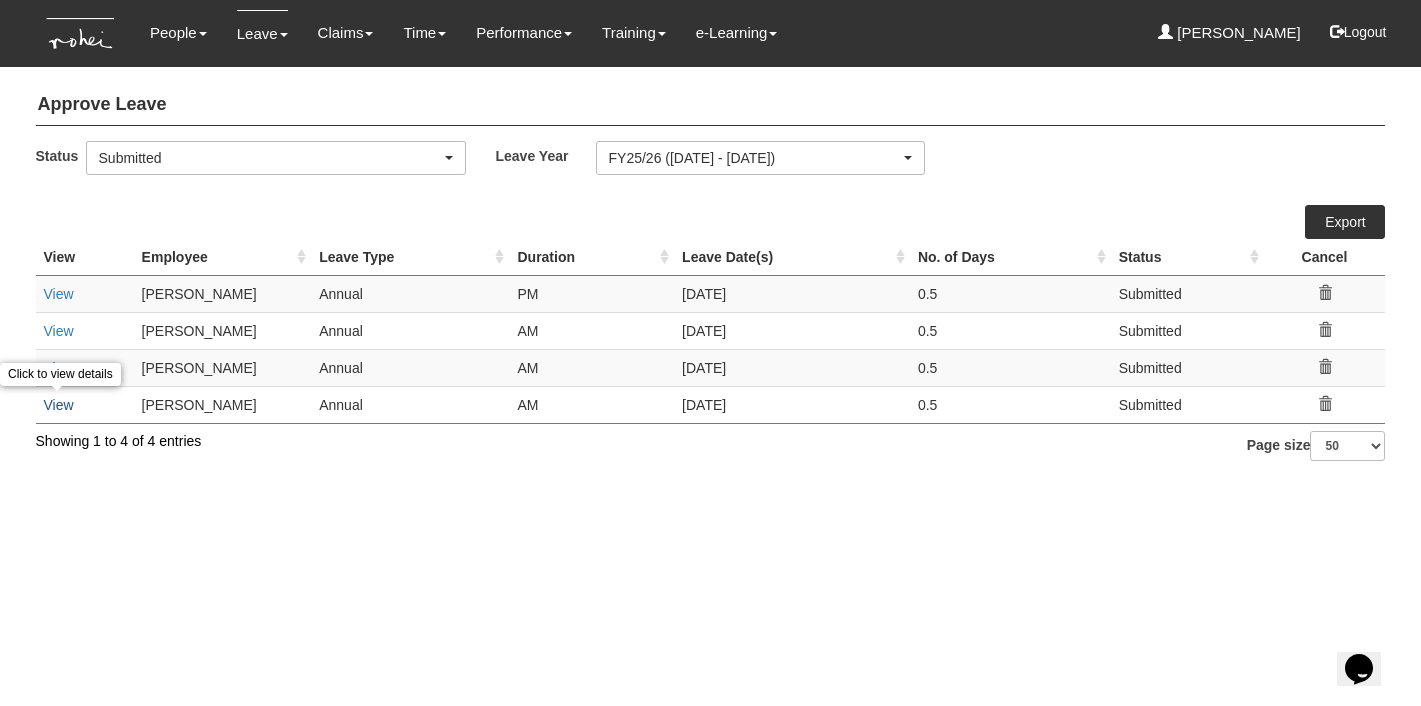
click at [56, 402] on link "View" at bounding box center [59, 405] width 30 height 16
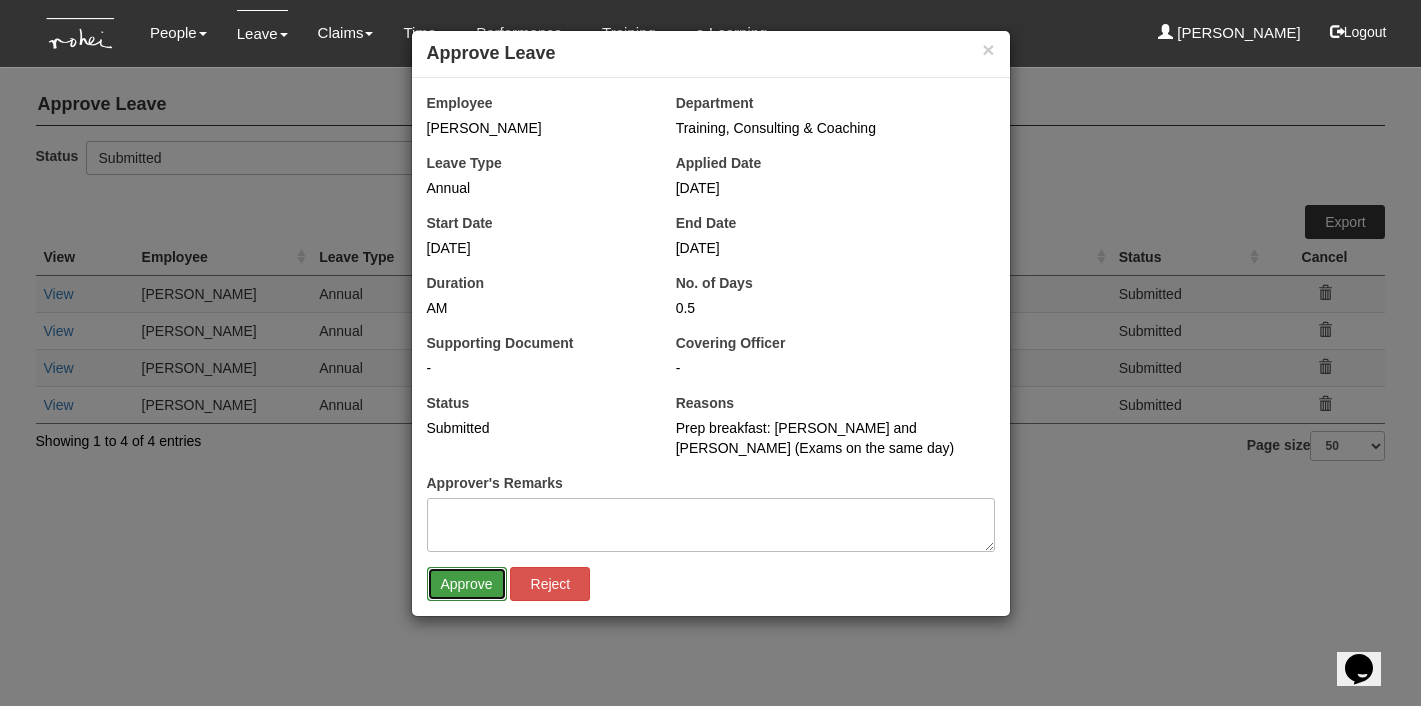
click at [468, 579] on input "Approve" at bounding box center [467, 584] width 80 height 34
select select "50"
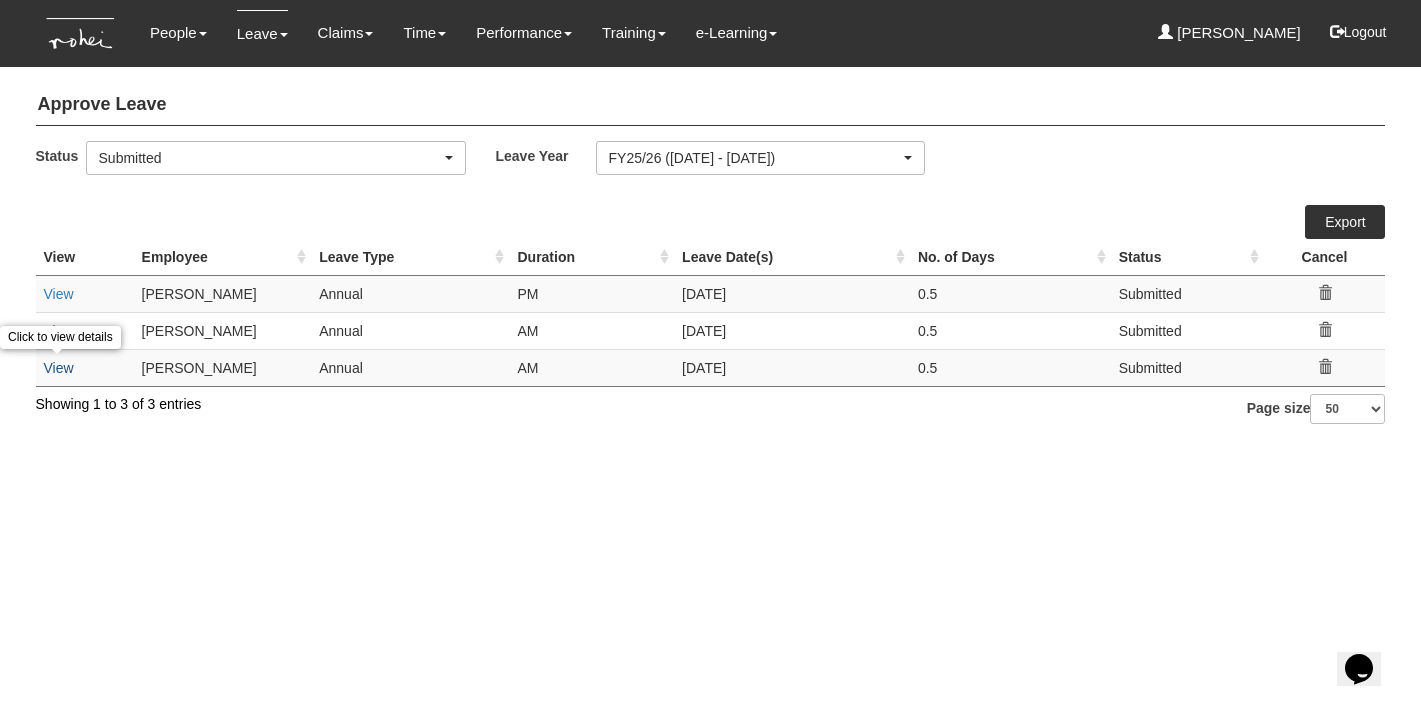
click at [59, 366] on link "View" at bounding box center [59, 368] width 30 height 16
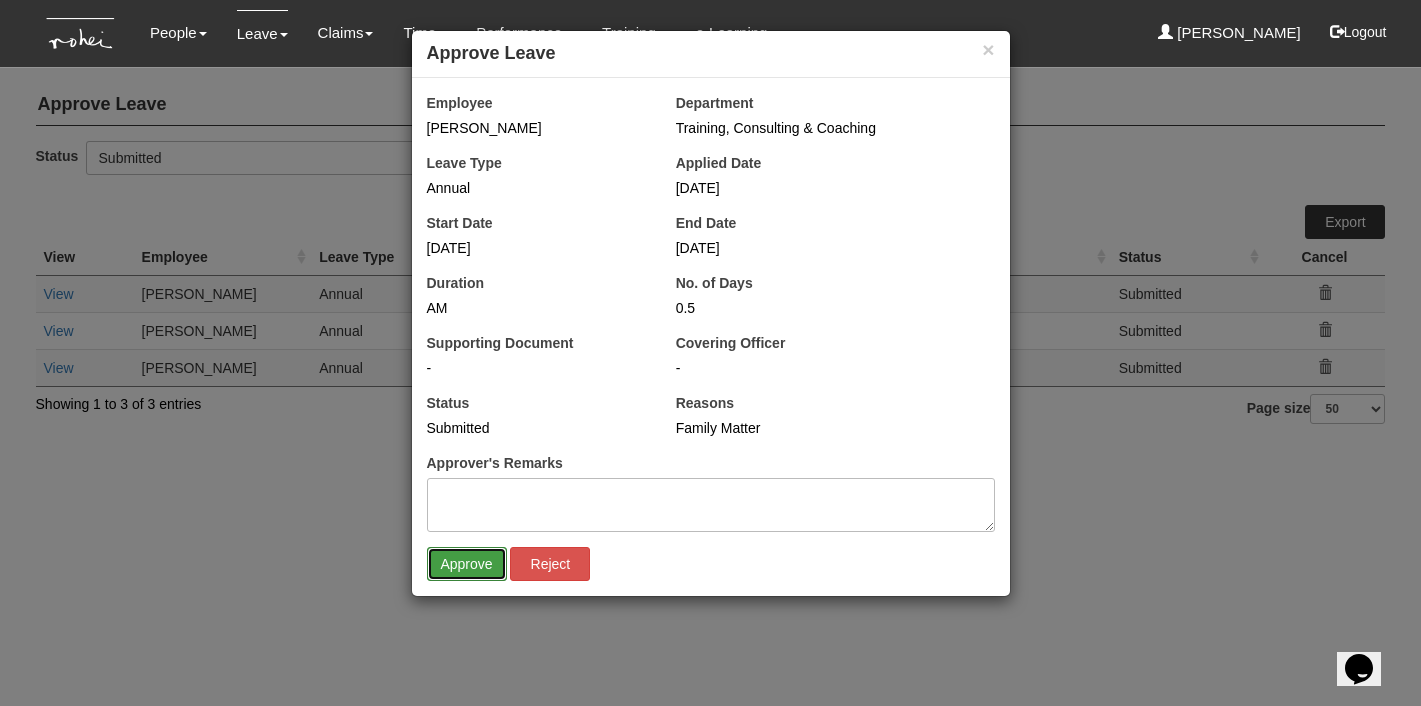
click at [461, 563] on input "Approve" at bounding box center [467, 564] width 80 height 34
select select "50"
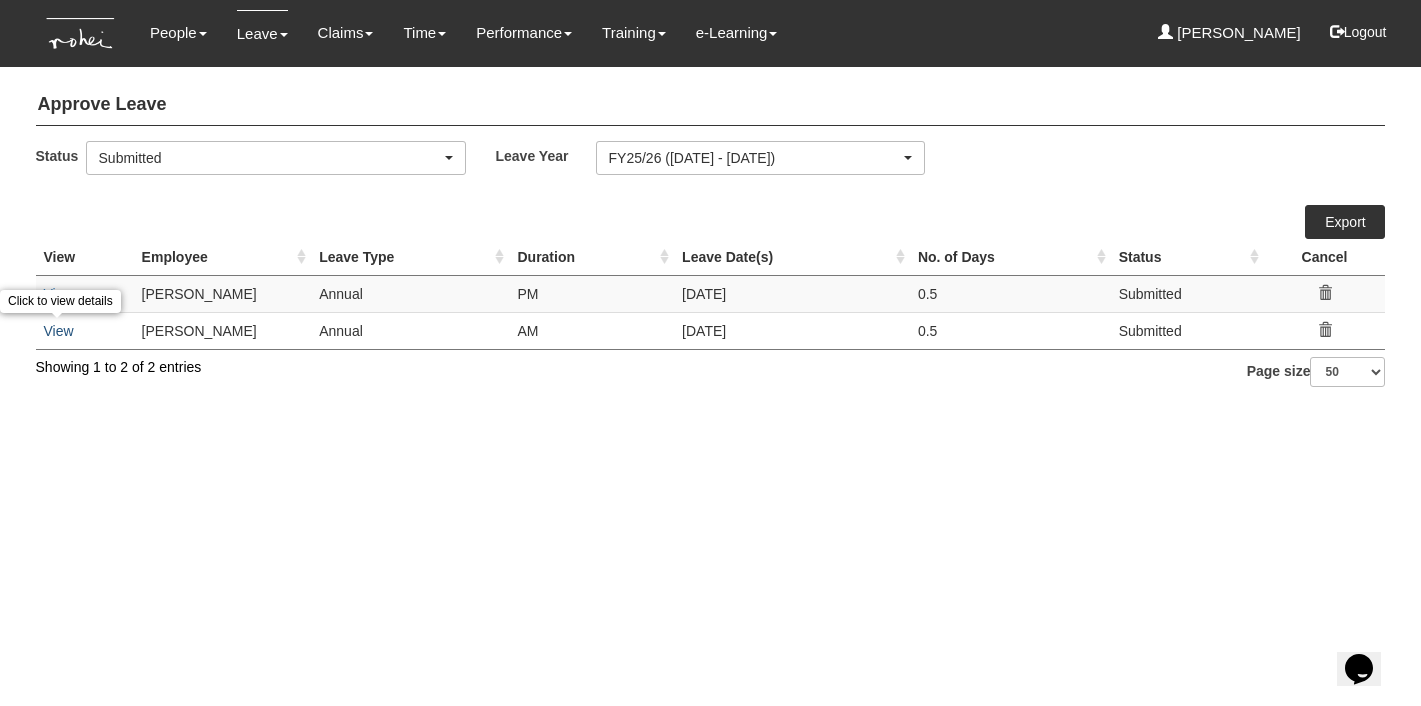
click at [59, 329] on link "View" at bounding box center [59, 331] width 30 height 16
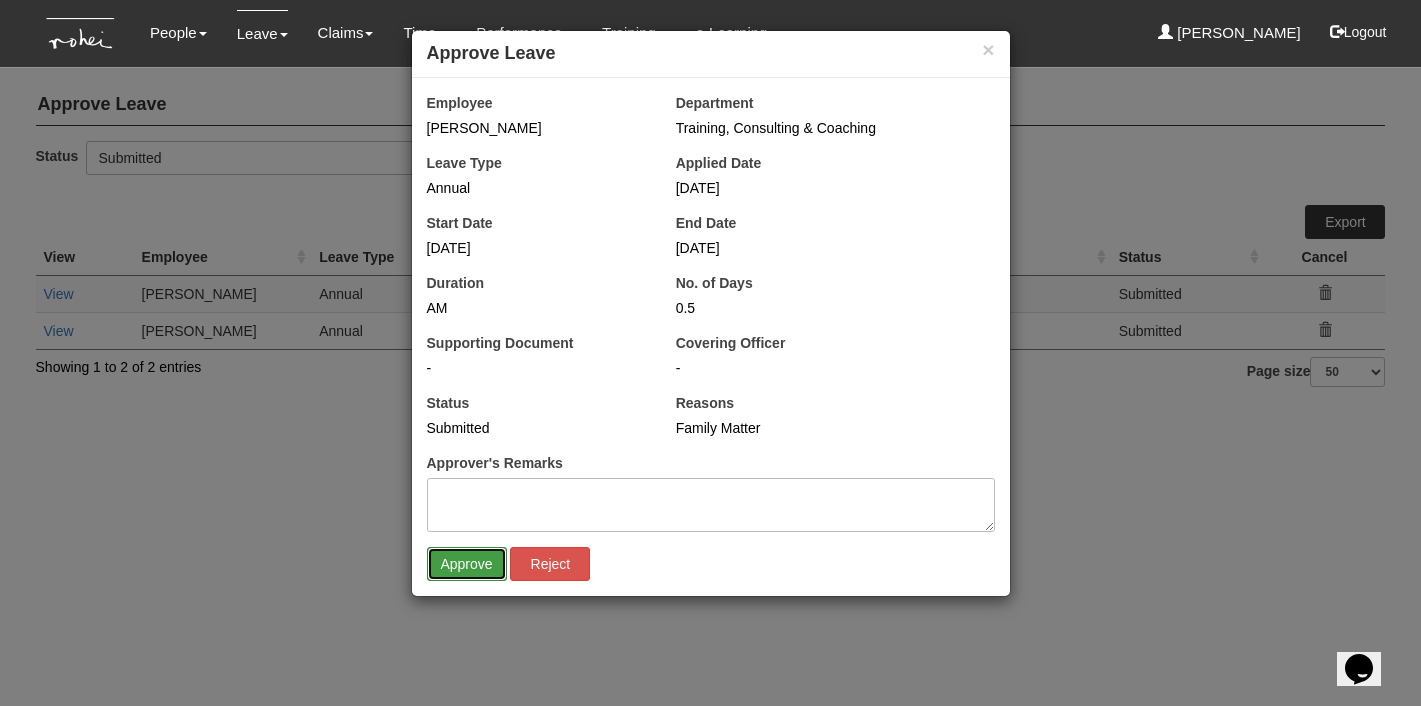
click at [460, 555] on input "Approve" at bounding box center [467, 564] width 80 height 34
select select "50"
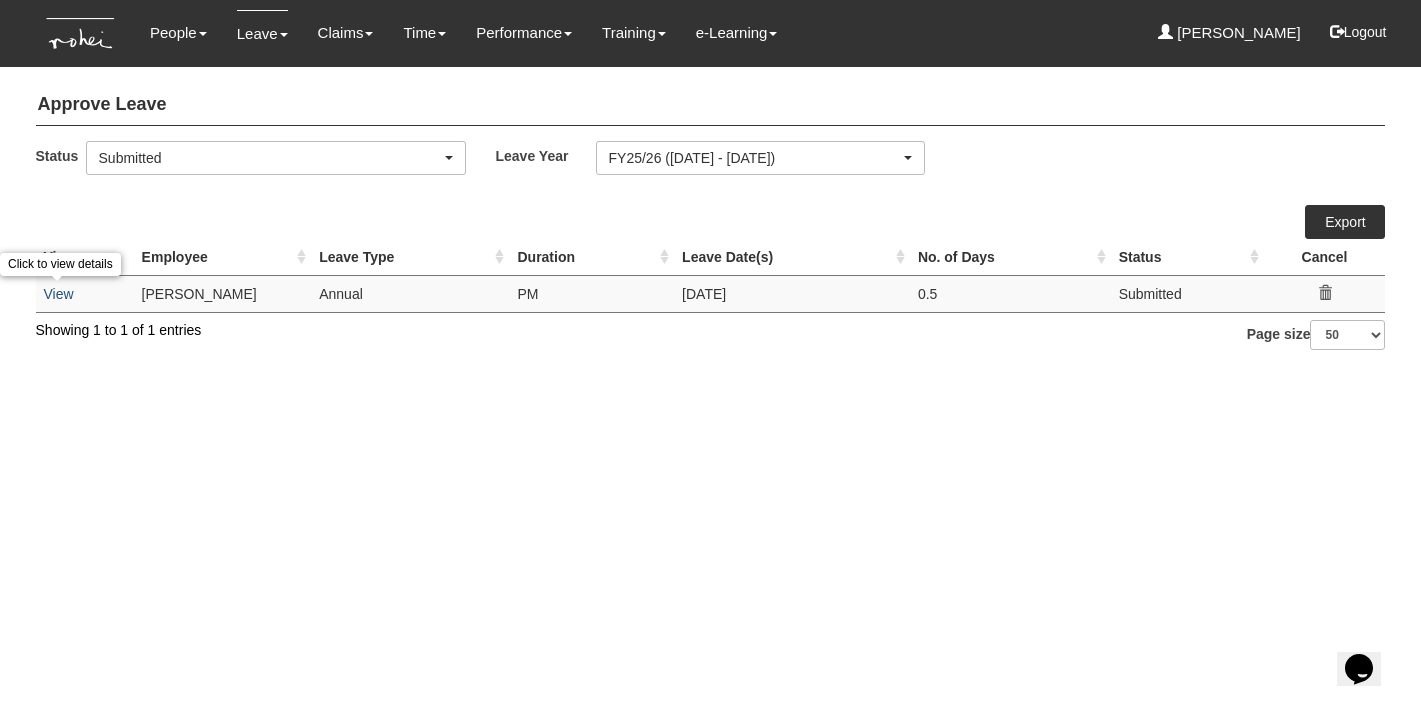
click at [54, 292] on link "View" at bounding box center [59, 294] width 30 height 16
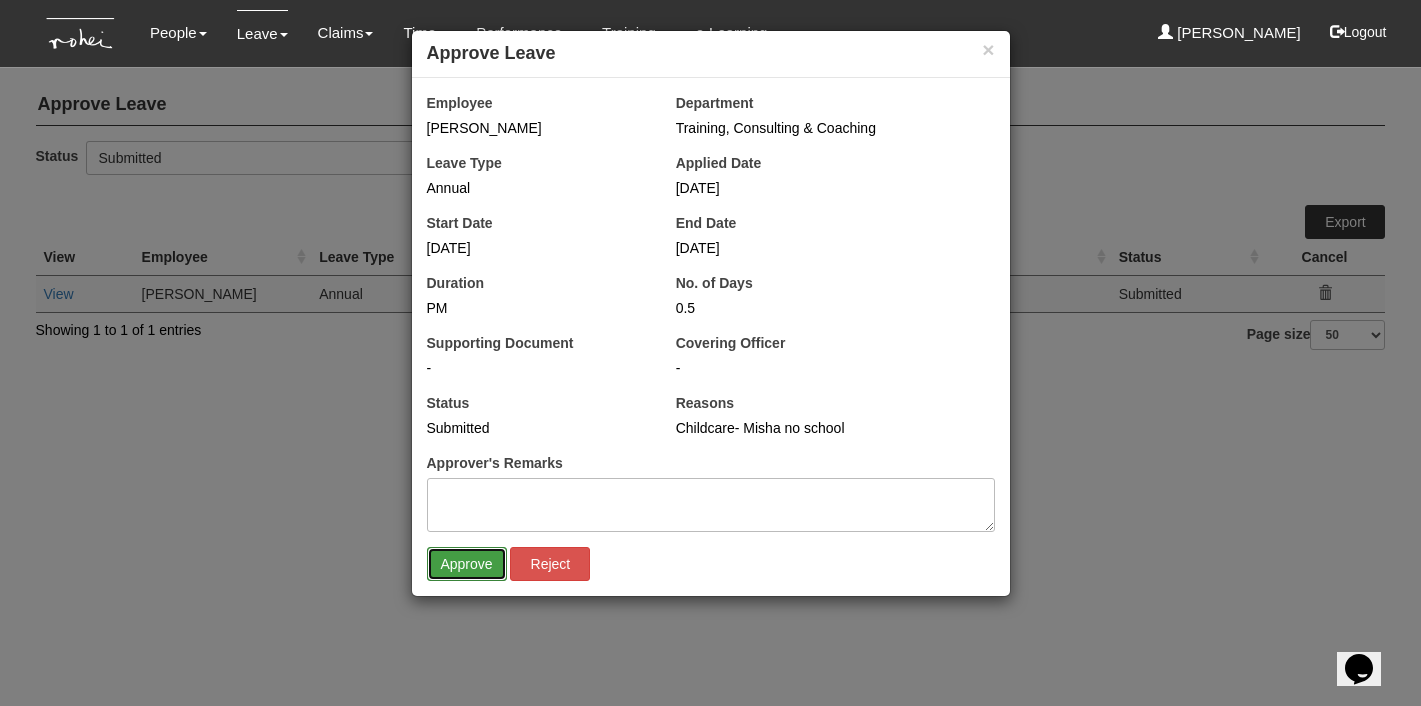
click at [475, 563] on input "Approve" at bounding box center [467, 564] width 80 height 34
select select "50"
